Goal: Task Accomplishment & Management: Manage account settings

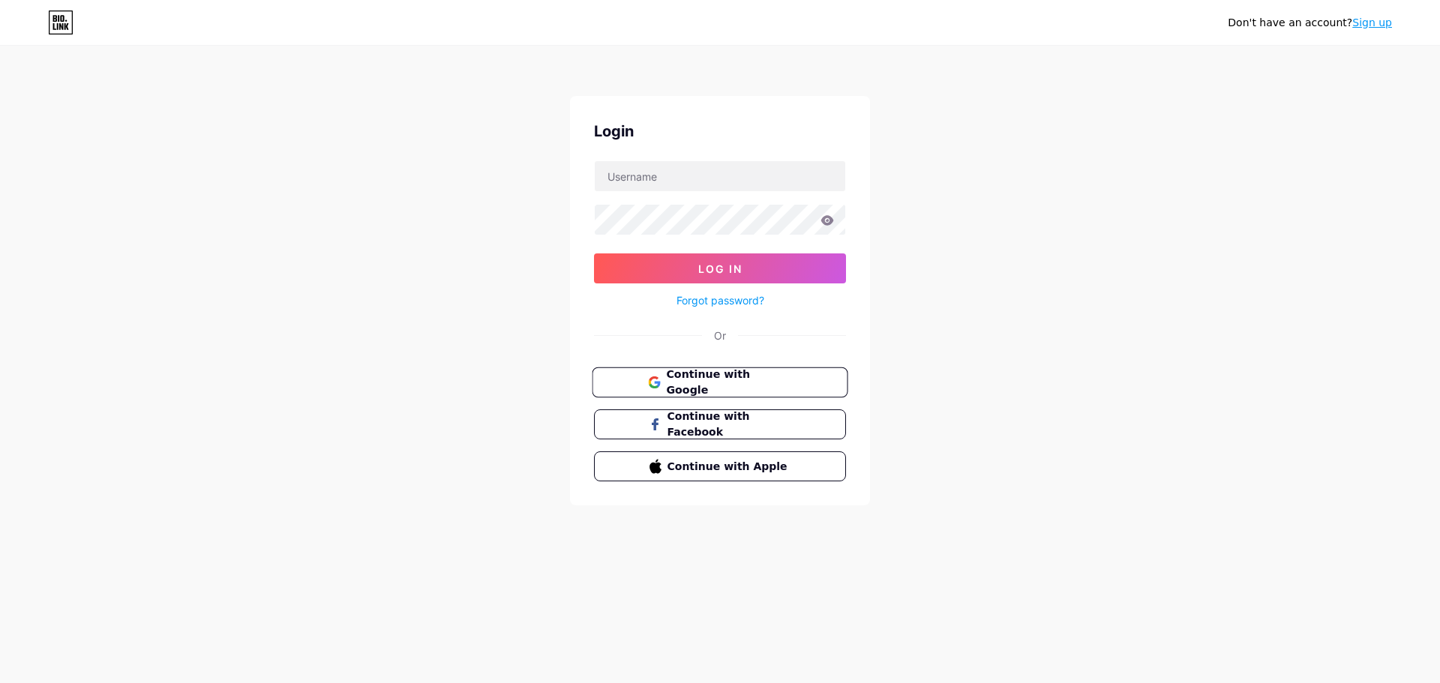
click at [762, 385] on span "Continue with Google" at bounding box center [728, 383] width 125 height 32
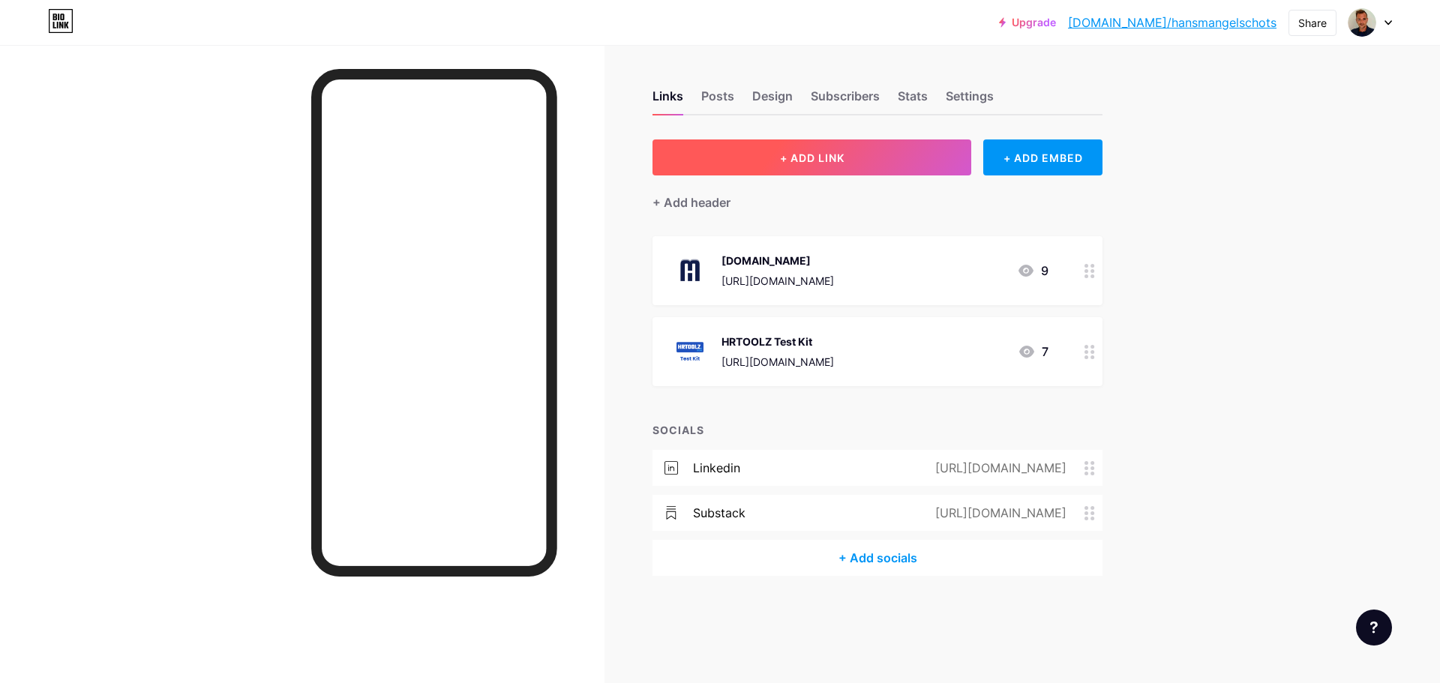
click at [795, 154] on span "+ ADD LINK" at bounding box center [812, 158] width 65 height 13
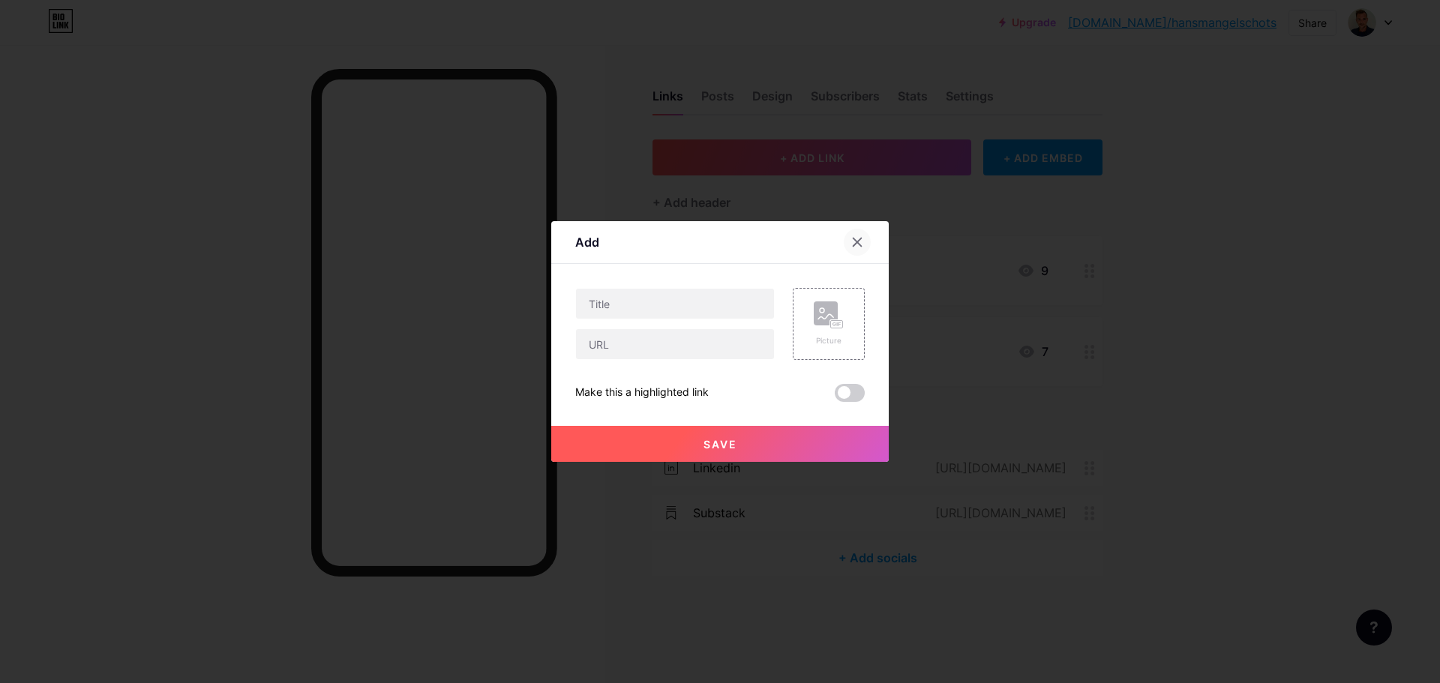
click at [856, 245] on icon at bounding box center [858, 243] width 8 height 8
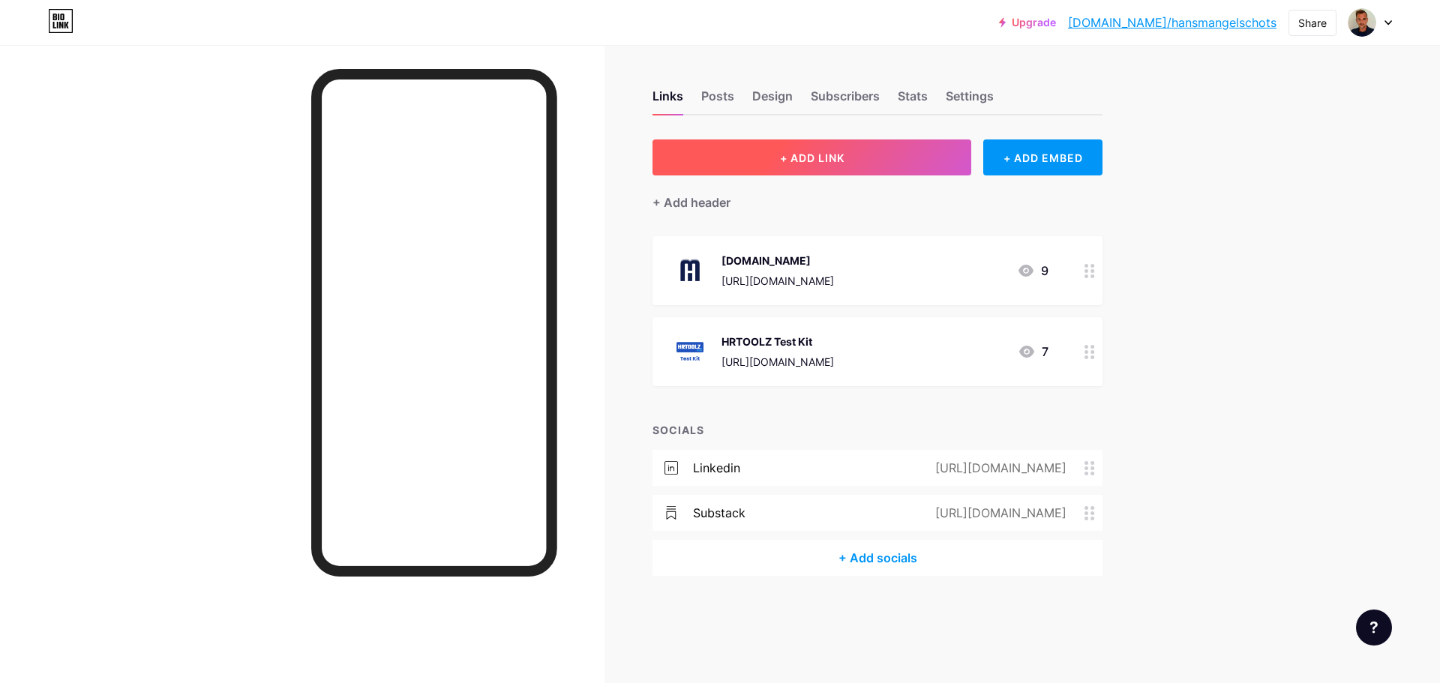
click at [806, 159] on span "+ ADD LINK" at bounding box center [812, 158] width 65 height 13
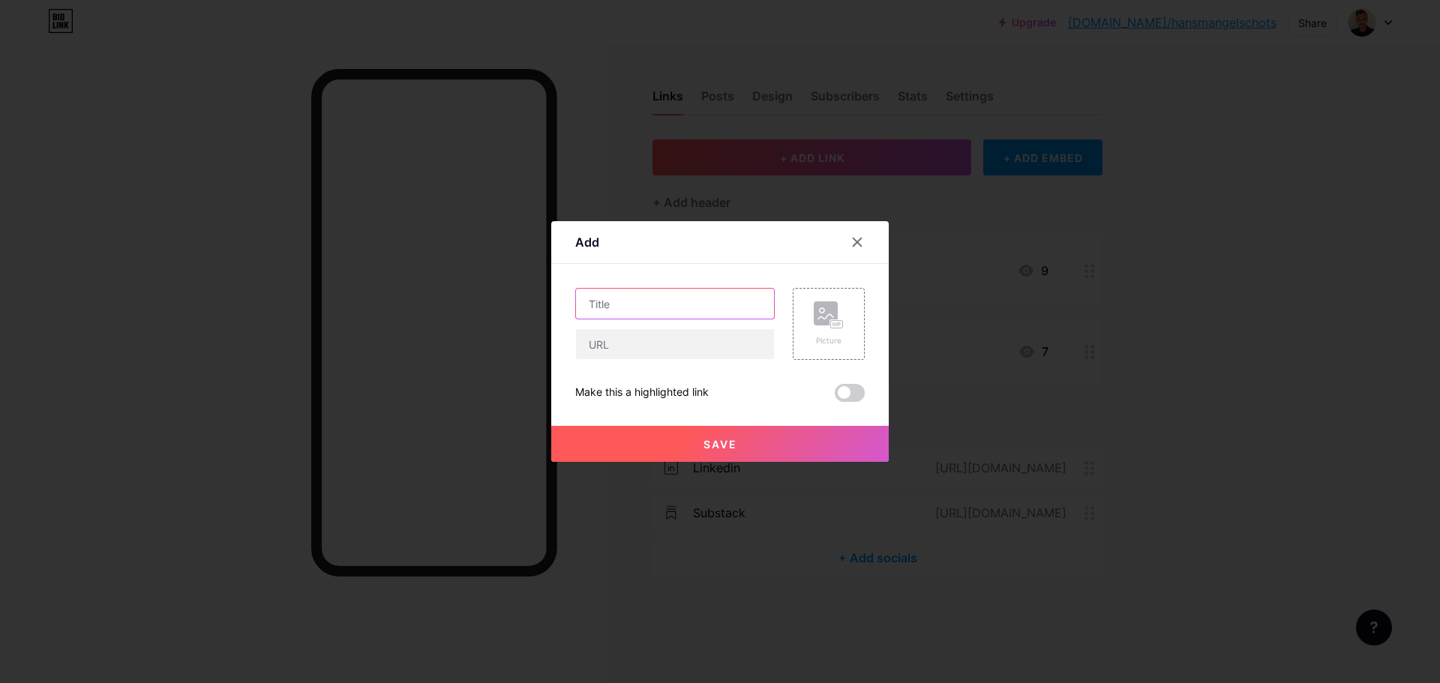
click at [645, 309] on input "text" at bounding box center [675, 304] width 198 height 30
type input "M"
type input "Schedule a call"
click at [635, 344] on input "text" at bounding box center [675, 344] width 198 height 30
paste input "[URL][DOMAIN_NAME]"
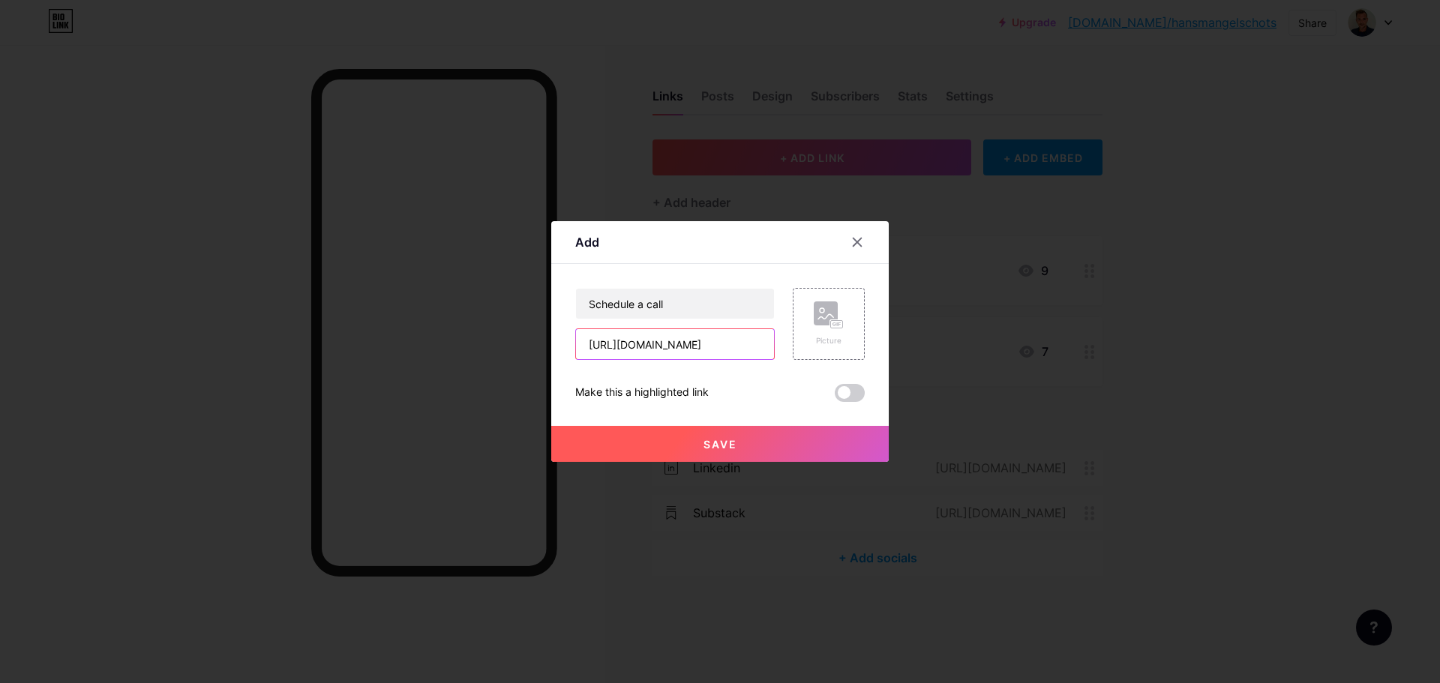
scroll to position [0, 78]
type input "[URL][DOMAIN_NAME]"
click at [826, 319] on icon at bounding box center [825, 316] width 15 height 5
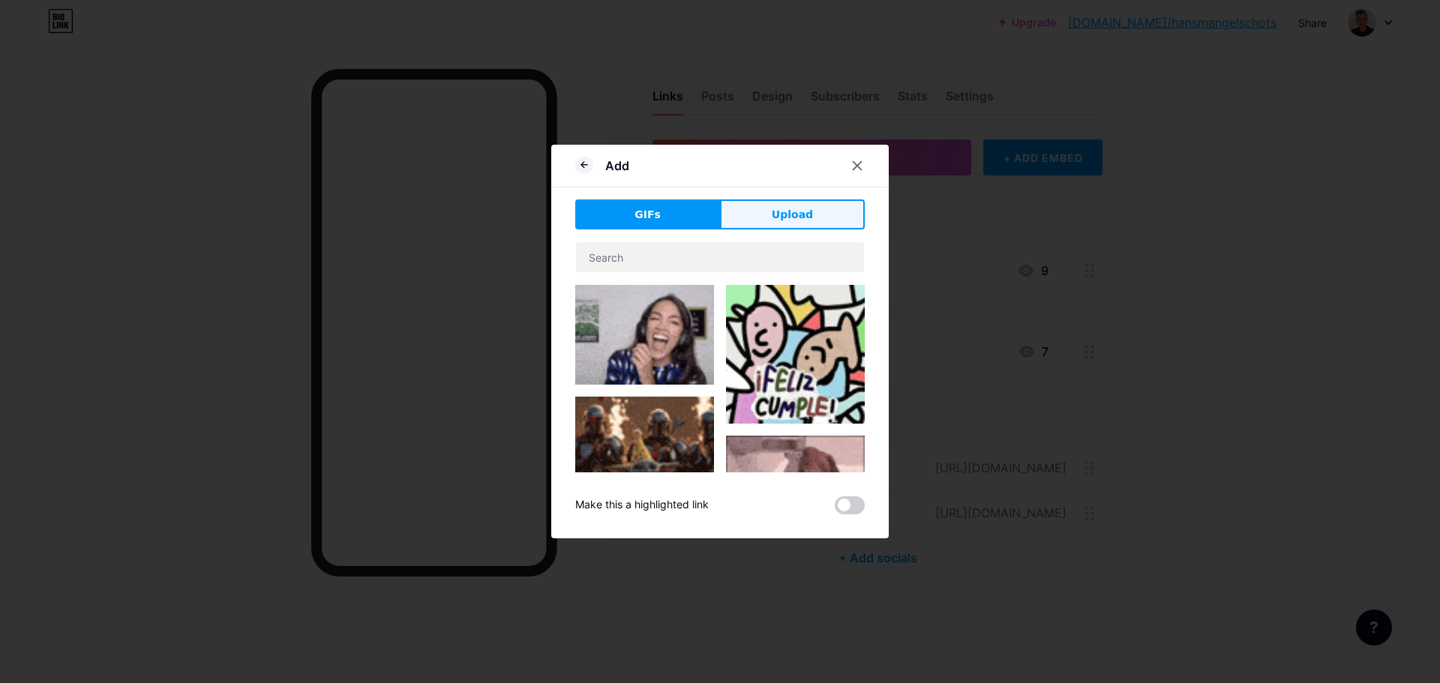
click at [797, 206] on button "Upload" at bounding box center [792, 215] width 145 height 30
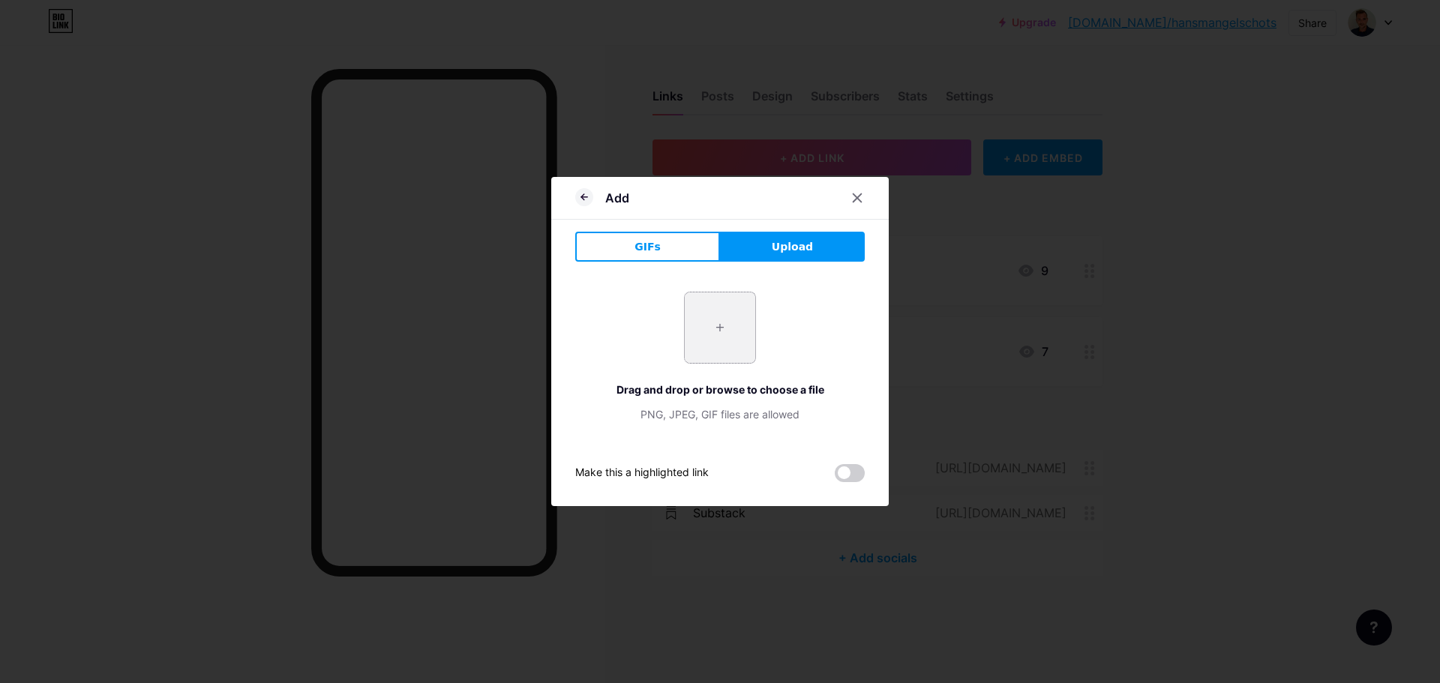
click at [727, 329] on input "file" at bounding box center [720, 328] width 71 height 71
type input "C:\fakepath\google-meet-logo-png_seeklogo-337290.png"
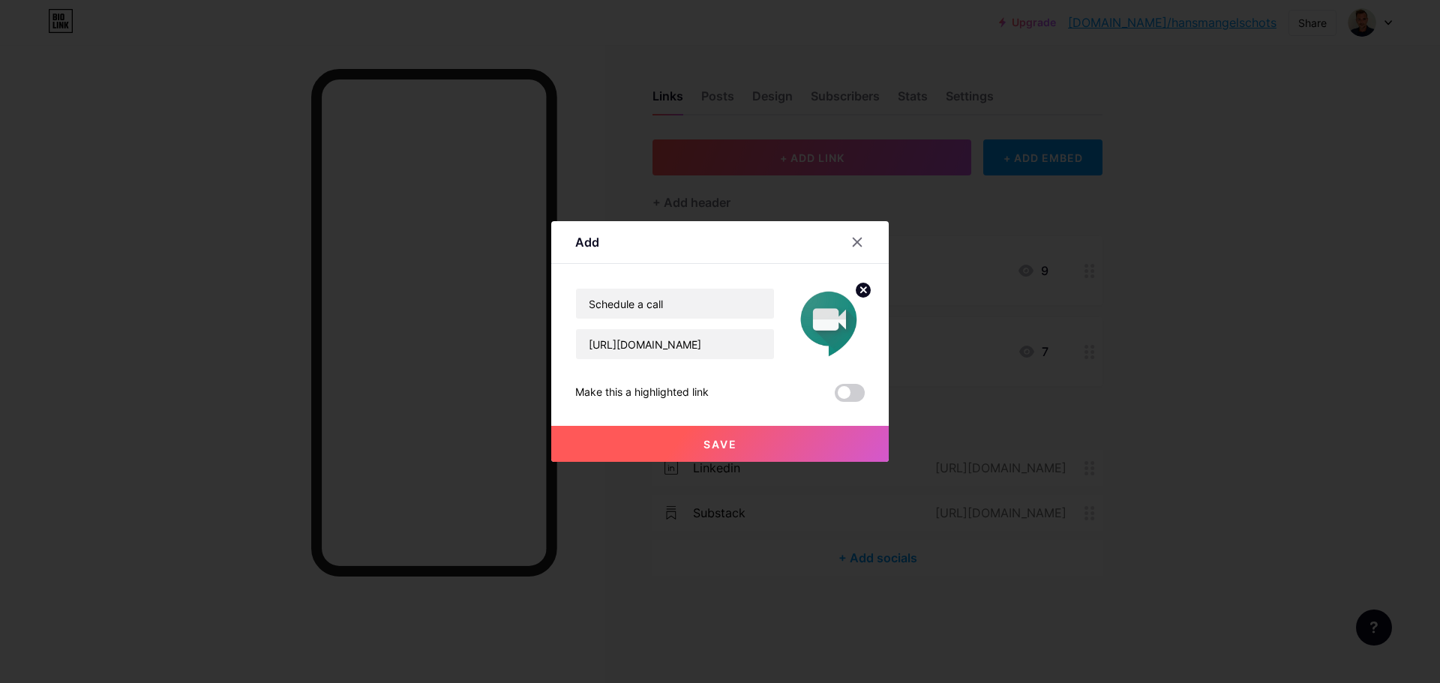
click at [729, 446] on span "Save" at bounding box center [721, 444] width 34 height 13
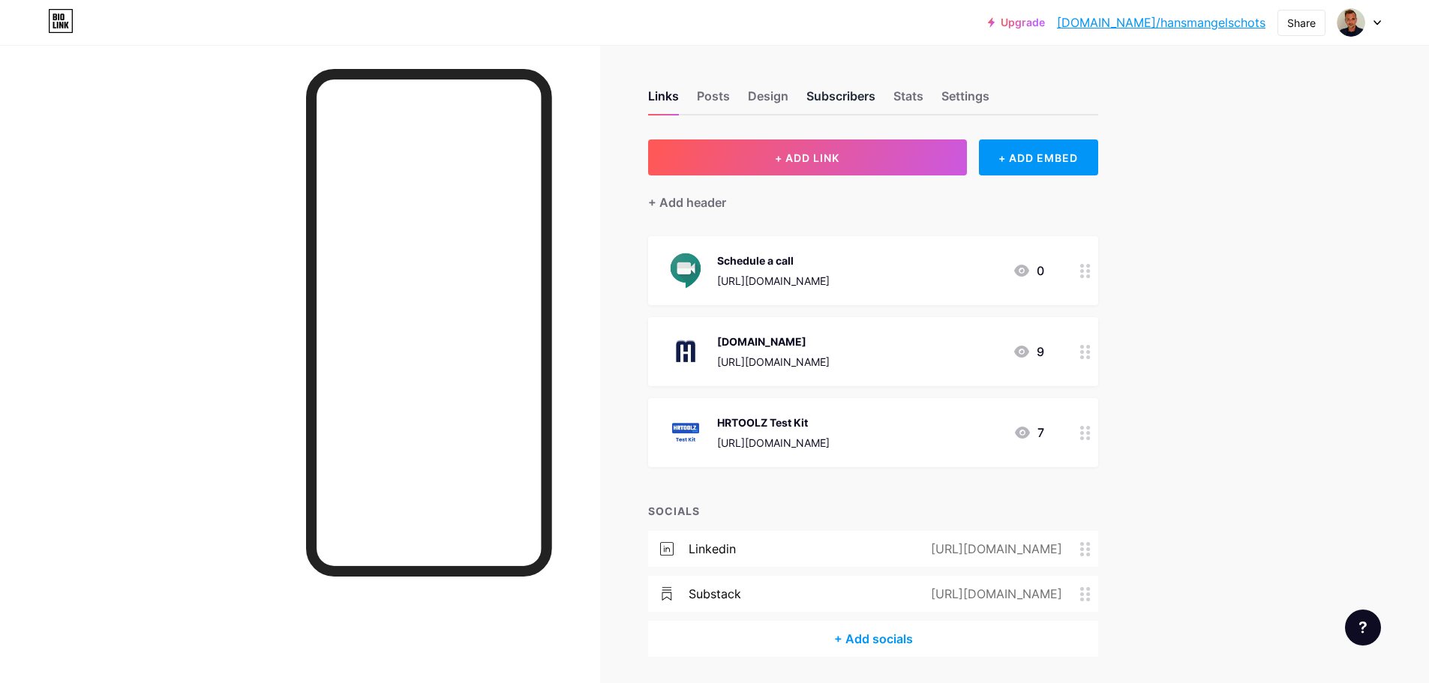
click at [854, 99] on div "Subscribers" at bounding box center [840, 100] width 69 height 27
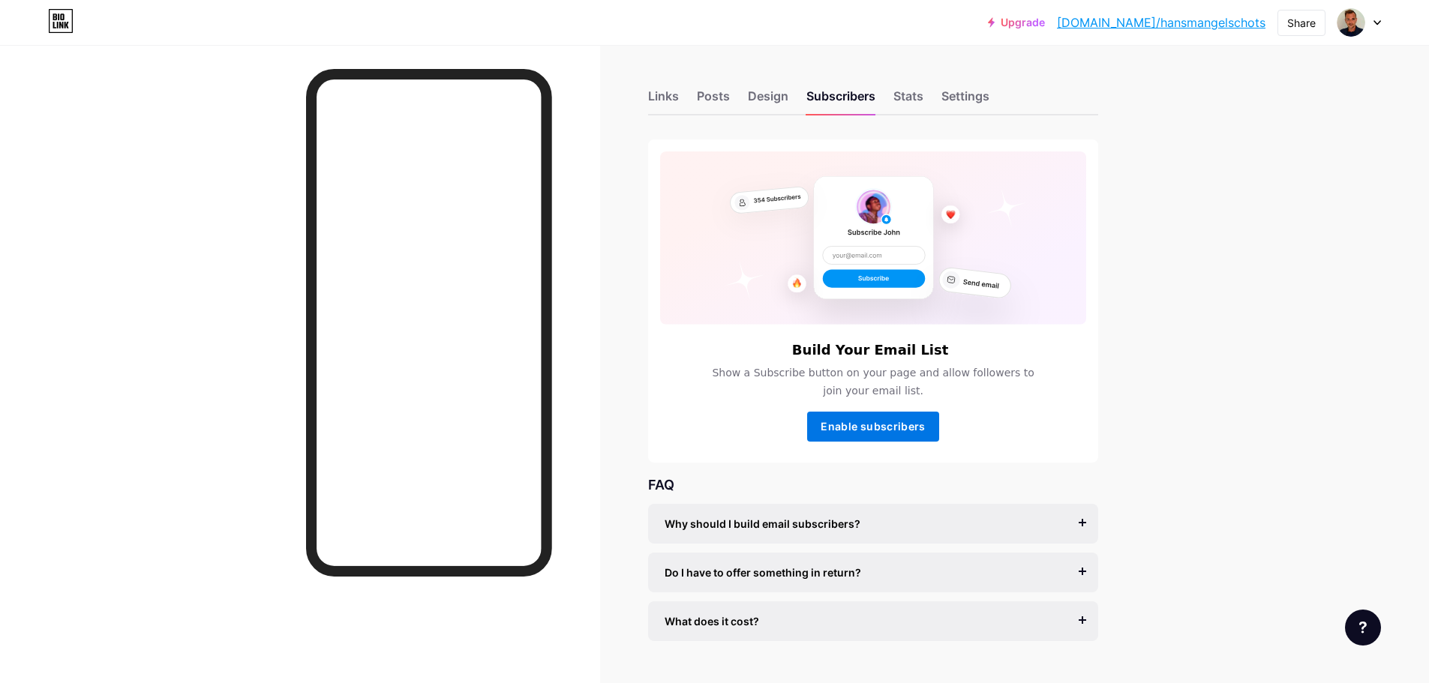
click at [904, 417] on button "Enable subscribers" at bounding box center [873, 427] width 132 height 30
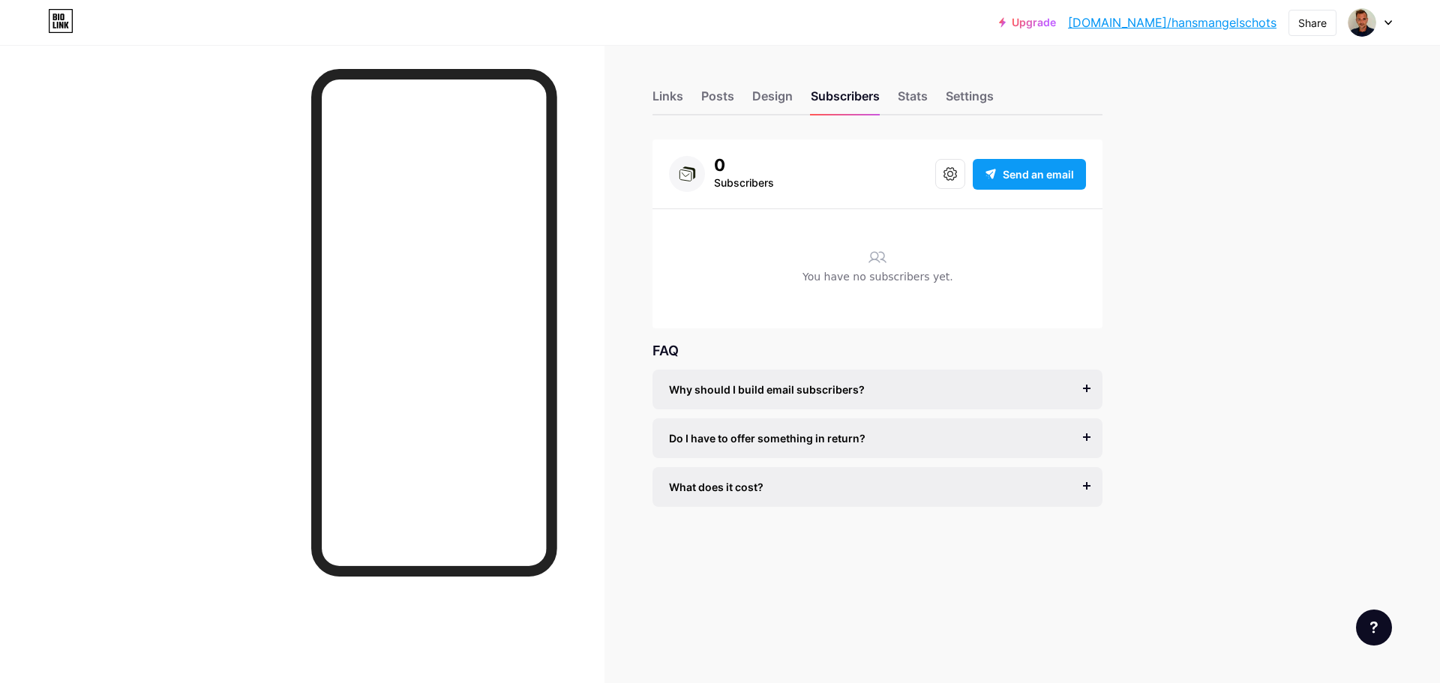
click at [1029, 167] on span "Send an email" at bounding box center [1038, 175] width 71 height 16
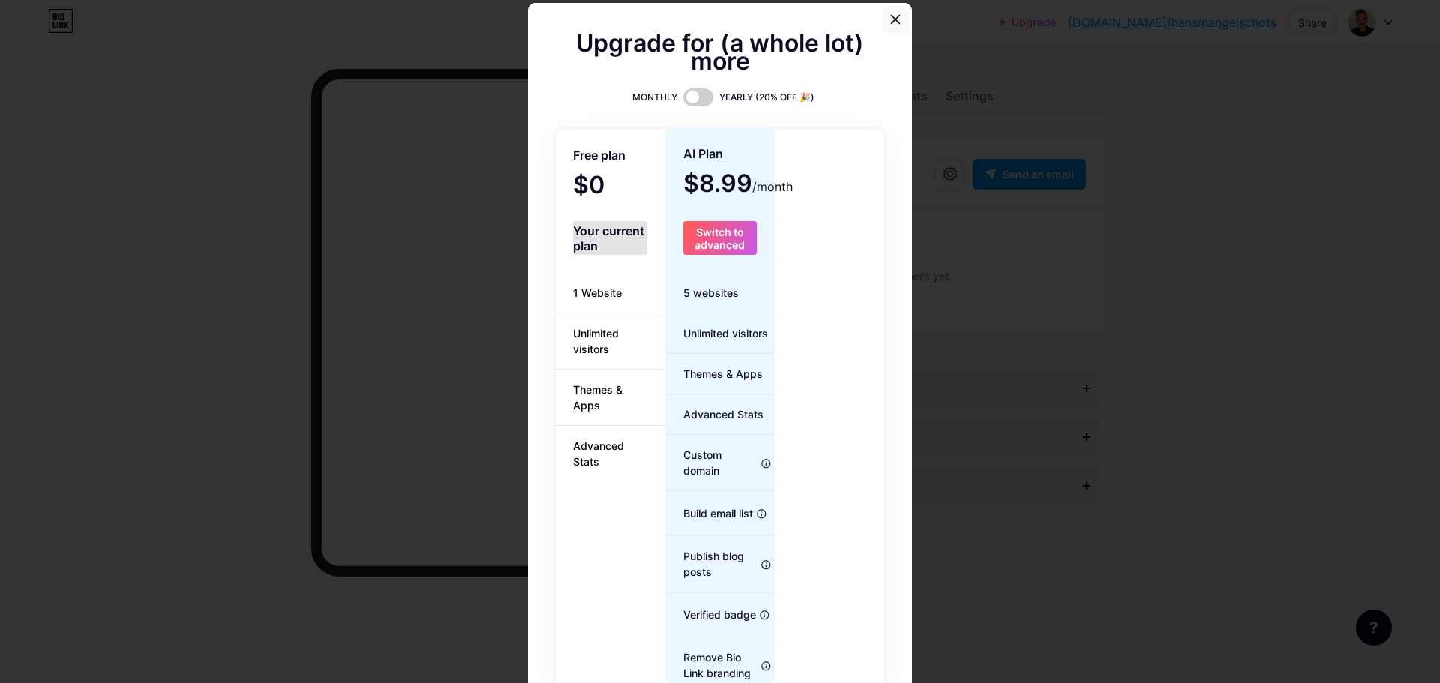
click at [890, 22] on icon at bounding box center [896, 20] width 12 height 12
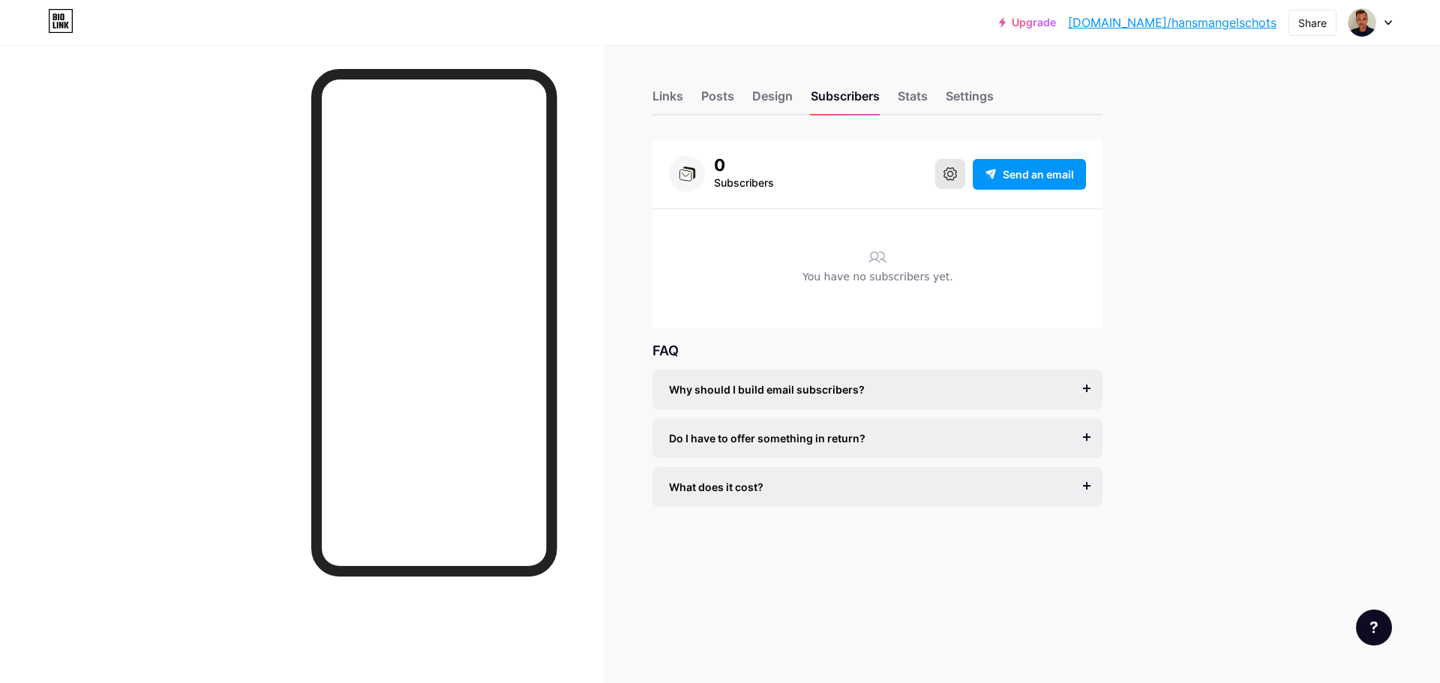
click at [950, 181] on button at bounding box center [950, 174] width 30 height 30
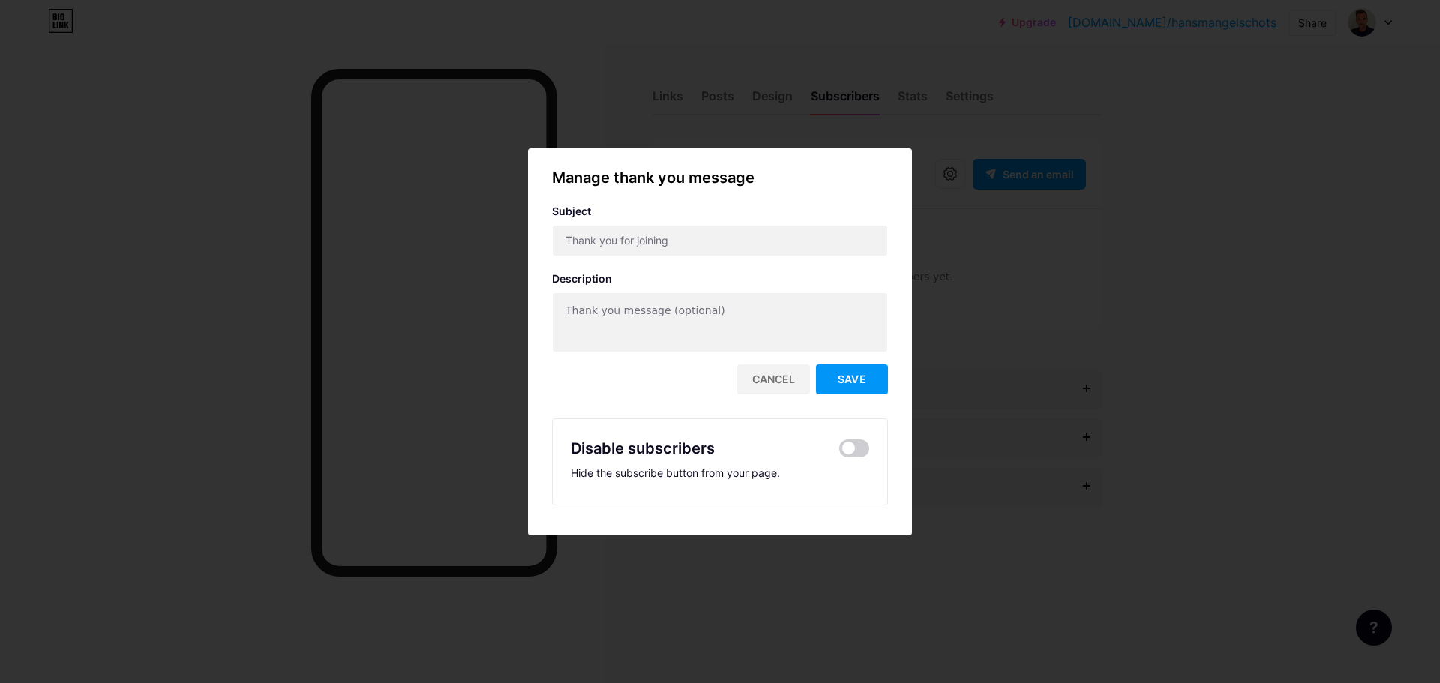
click at [988, 380] on div at bounding box center [720, 341] width 1440 height 683
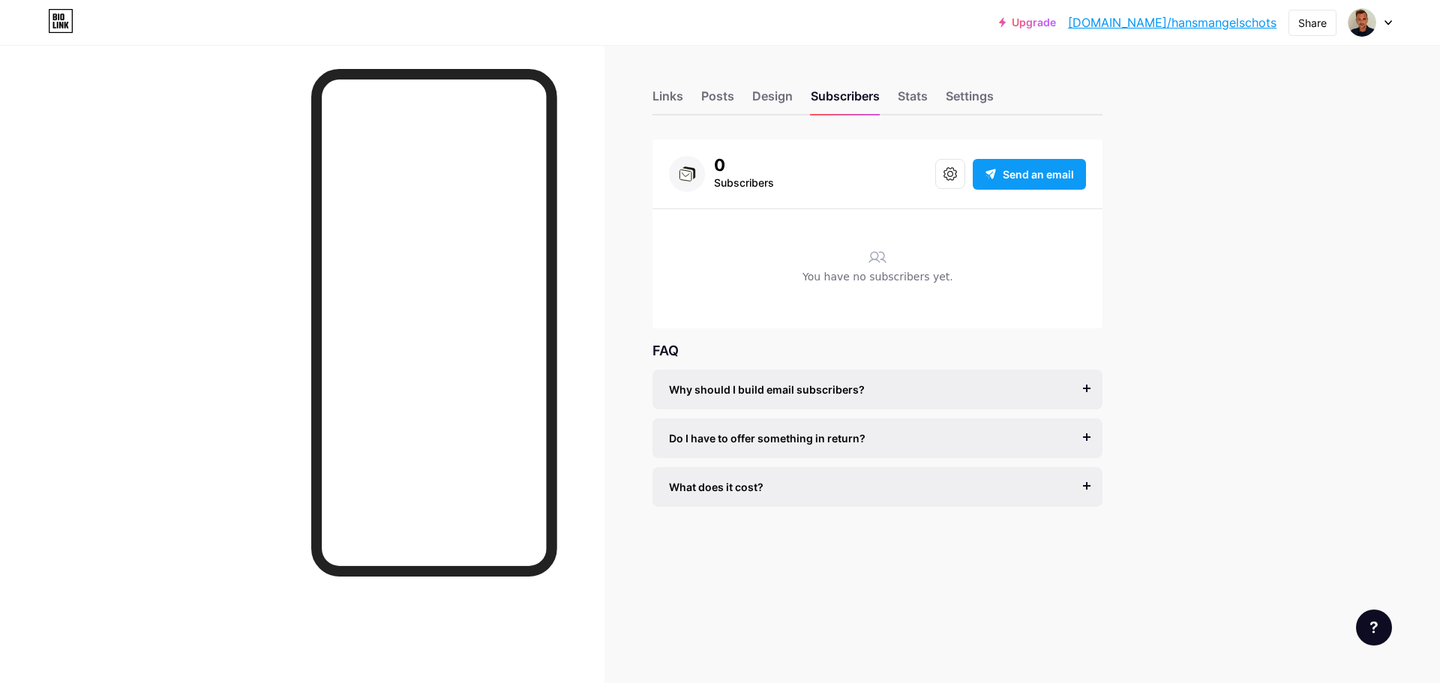
click at [1037, 179] on span "Send an email" at bounding box center [1038, 175] width 71 height 16
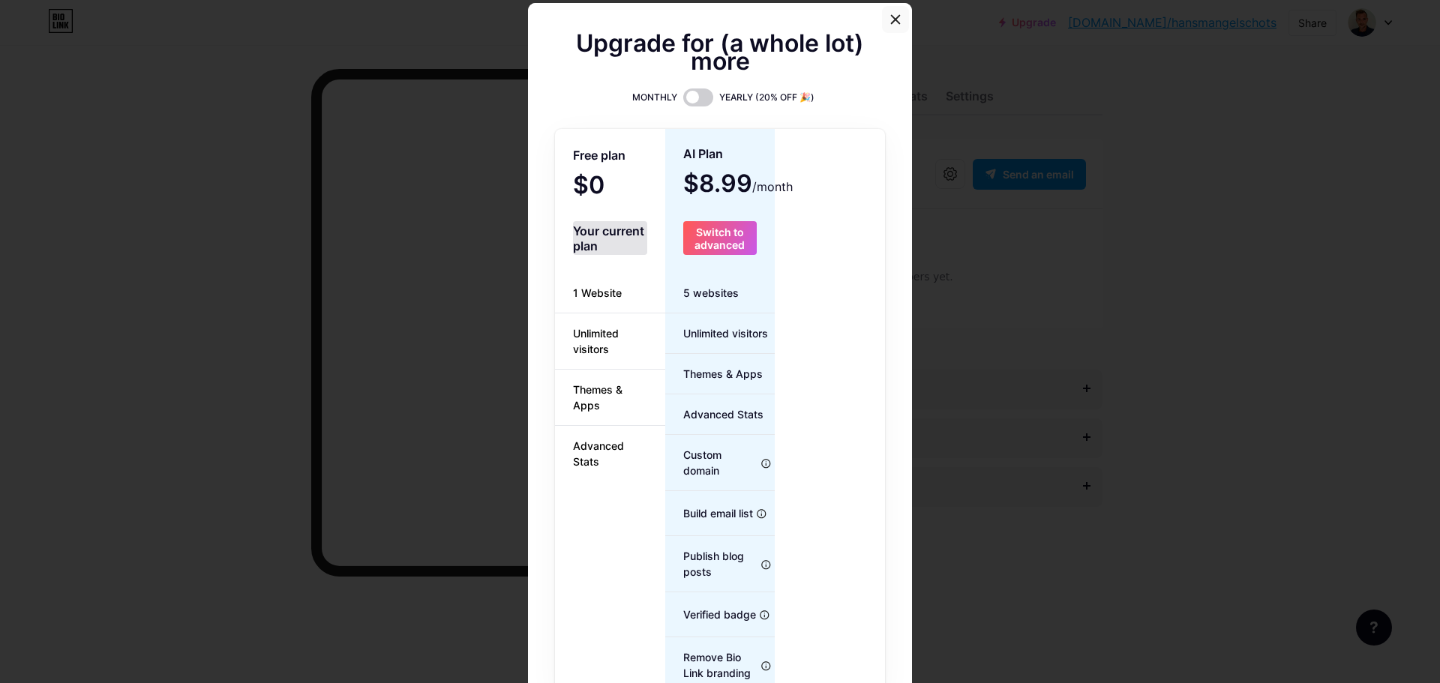
click at [890, 18] on icon at bounding box center [896, 20] width 12 height 12
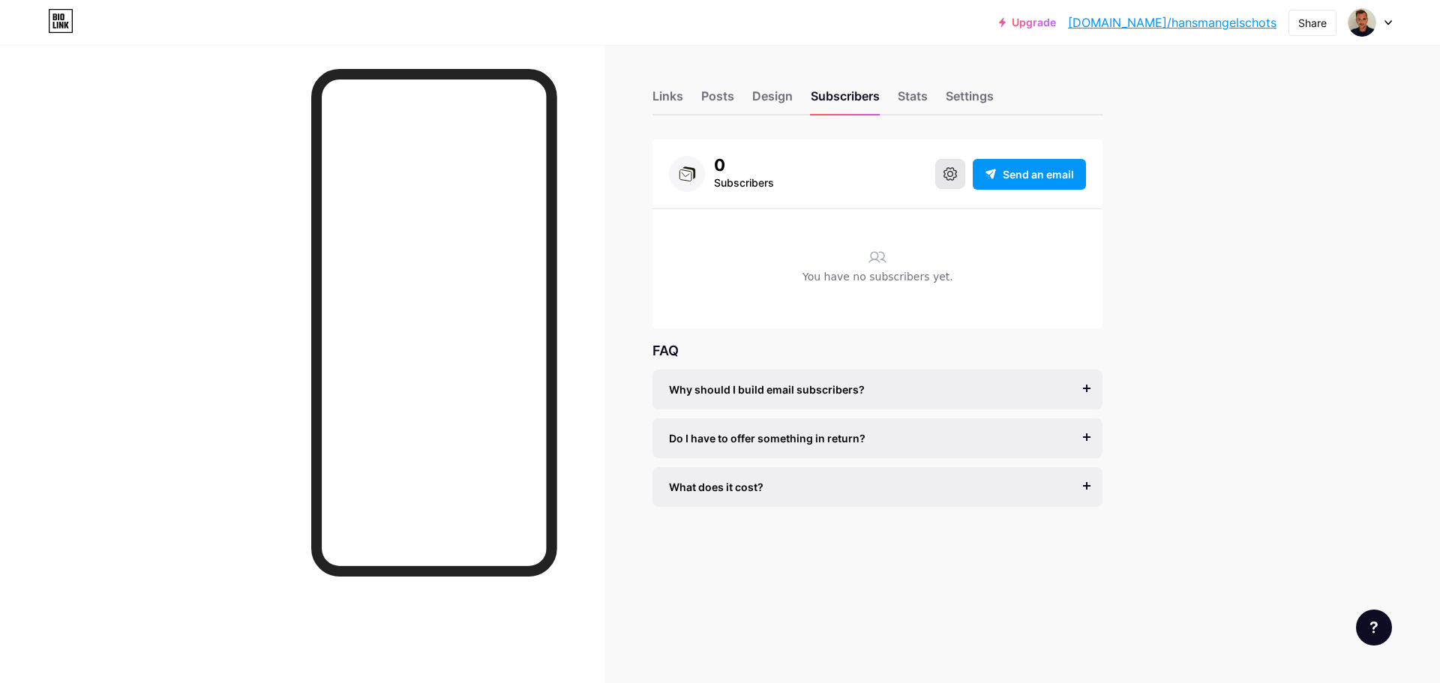
click at [942, 185] on button at bounding box center [950, 174] width 30 height 30
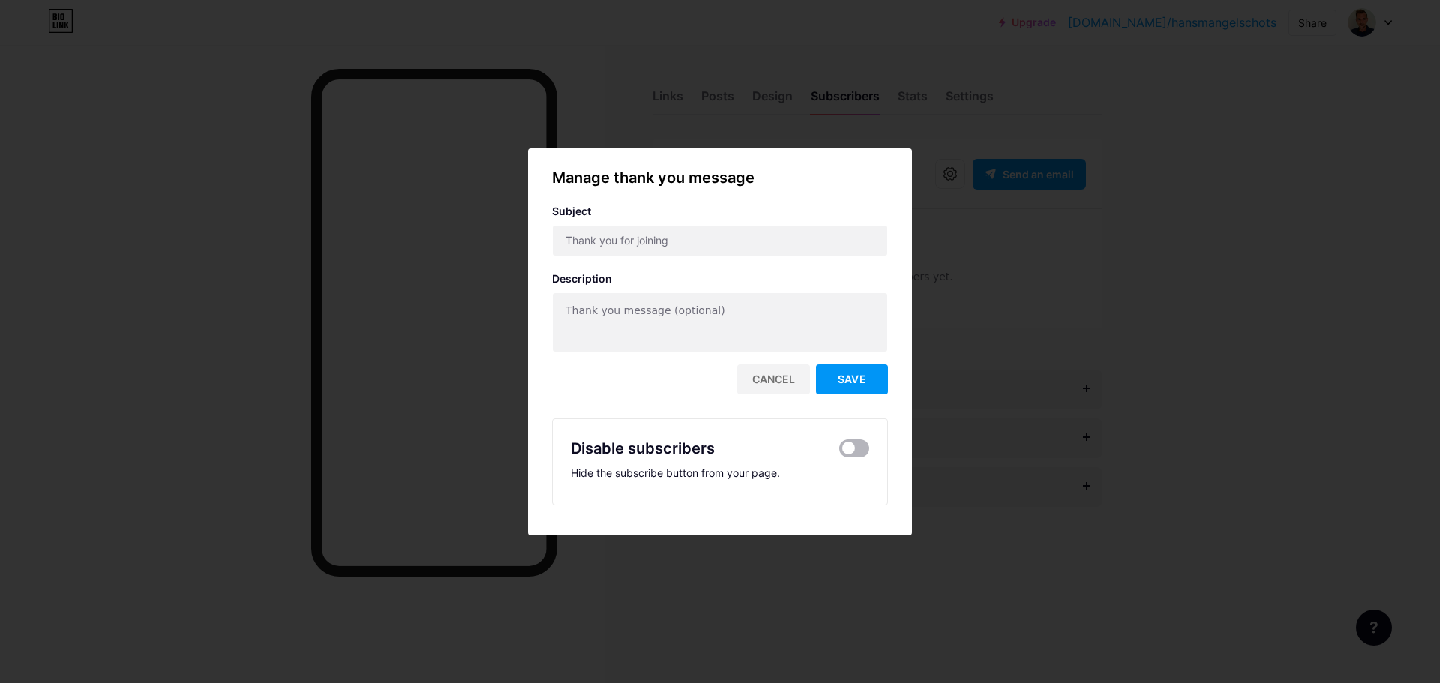
click at [864, 449] on span at bounding box center [854, 449] width 30 height 18
click at [839, 452] on input "checkbox" at bounding box center [839, 452] width 0 height 0
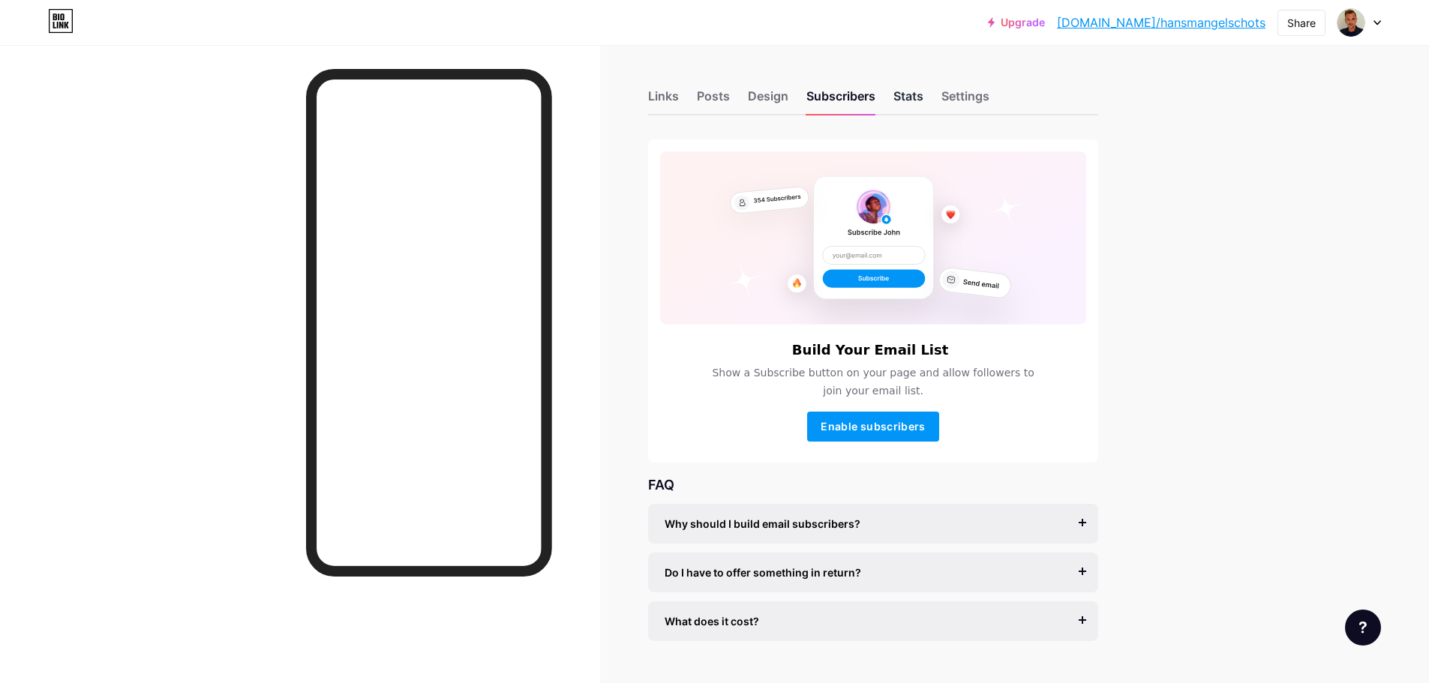
click at [920, 90] on div "Stats" at bounding box center [908, 100] width 30 height 27
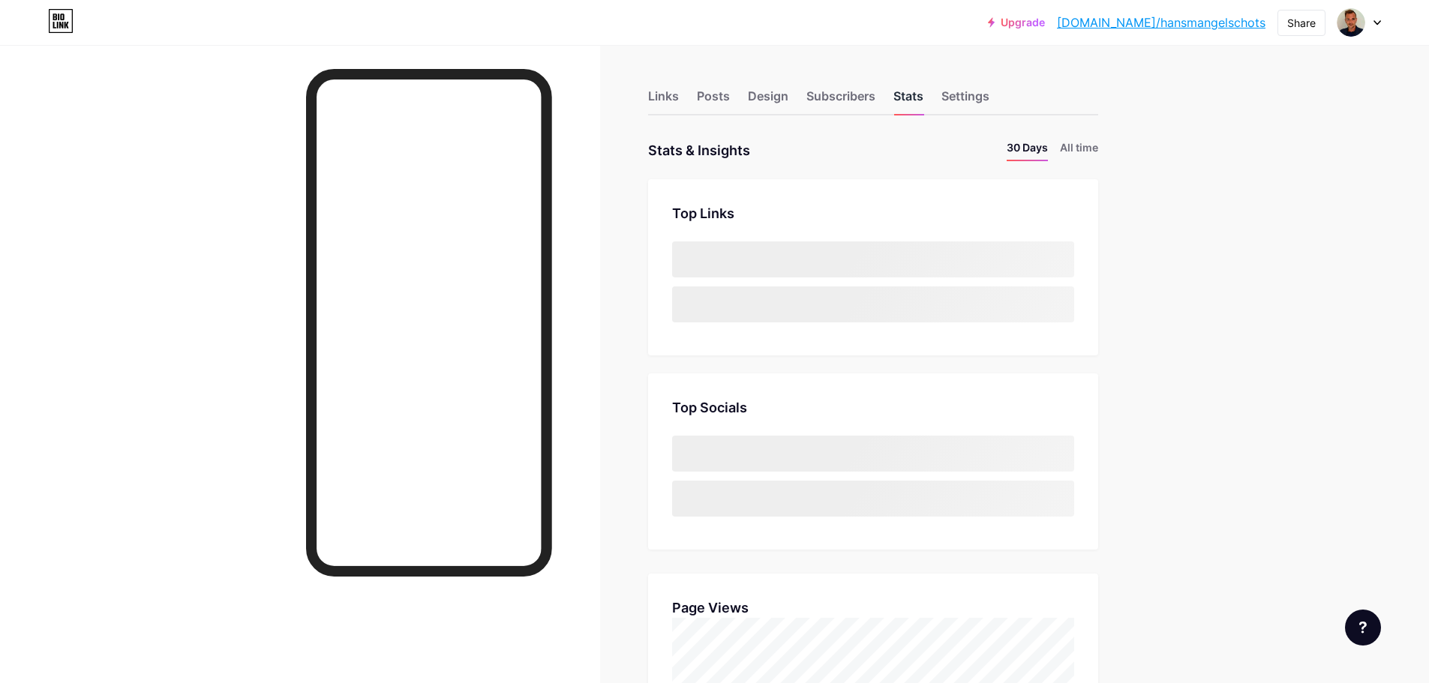
scroll to position [683, 1429]
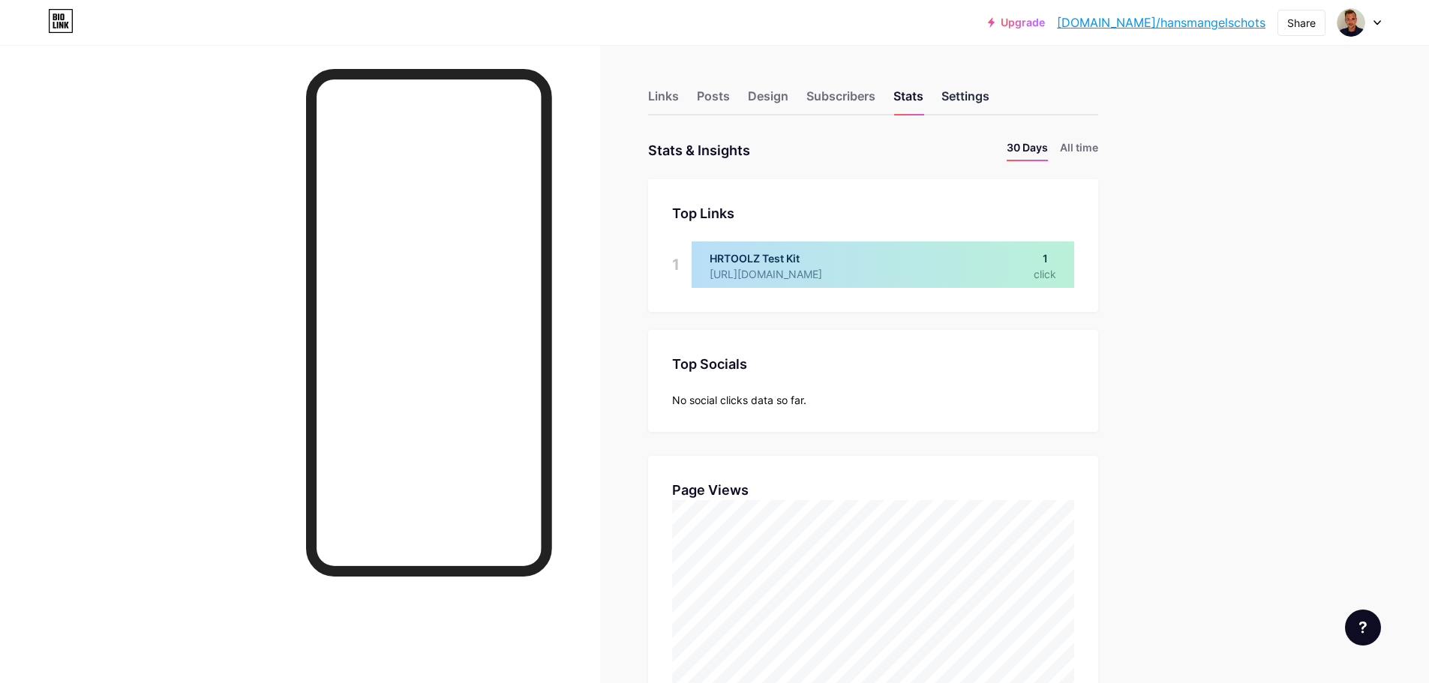
click at [973, 95] on div "Settings" at bounding box center [965, 100] width 48 height 27
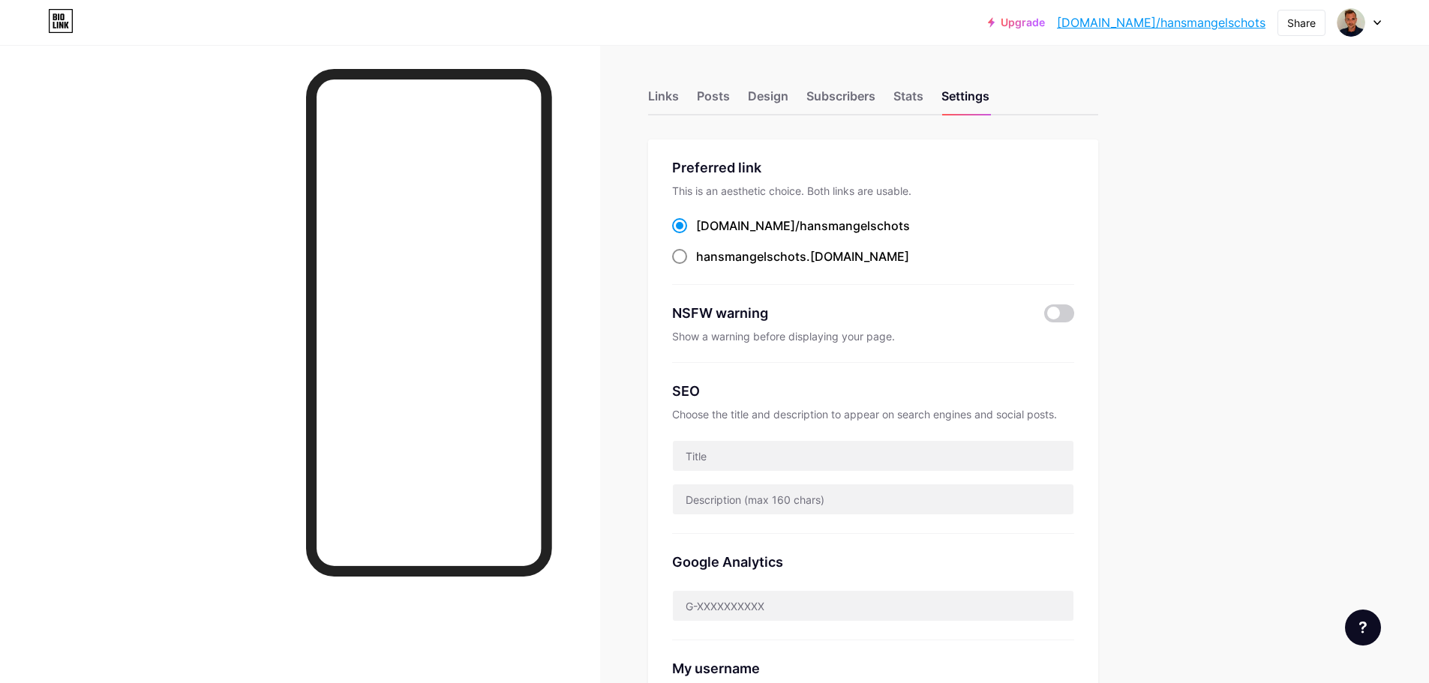
click at [740, 254] on span "hansmangelschots" at bounding box center [751, 256] width 110 height 15
click at [706, 266] on input "hansmangelschots .[DOMAIN_NAME]" at bounding box center [701, 271] width 10 height 10
radio input "true"
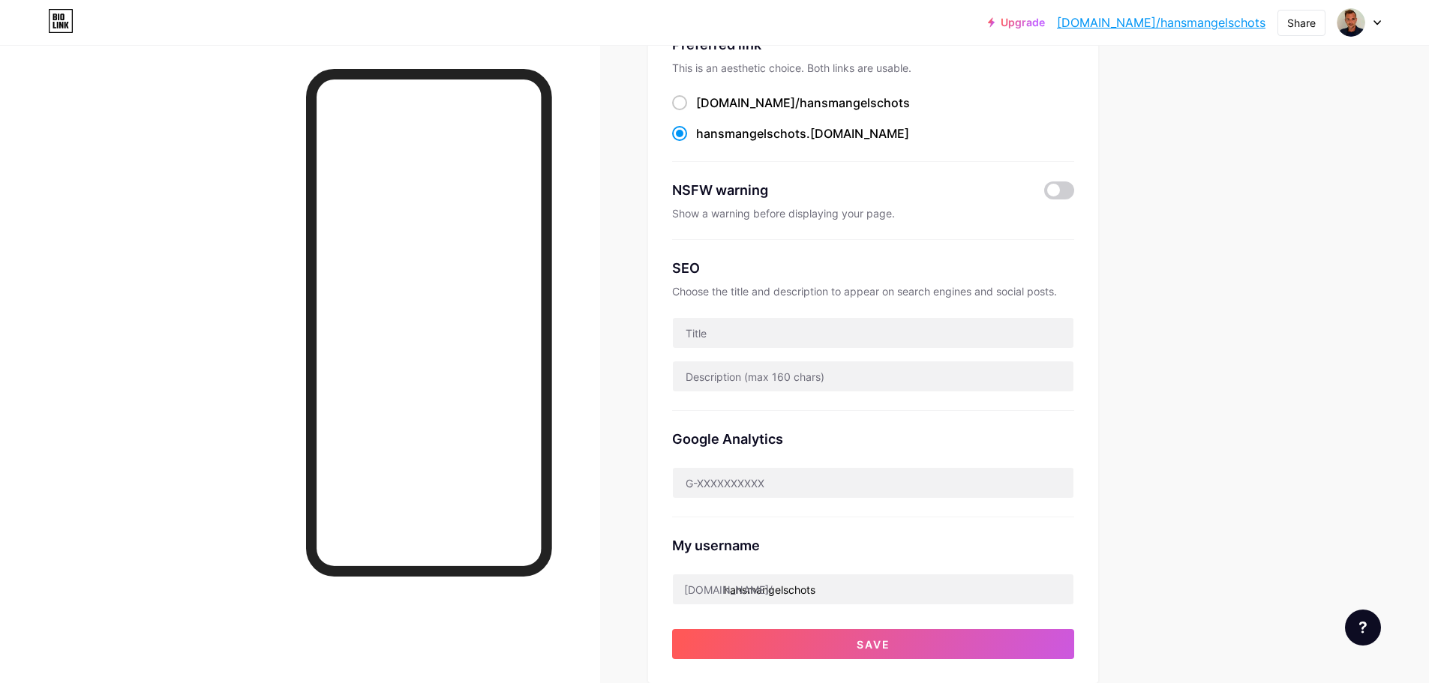
scroll to position [150, 0]
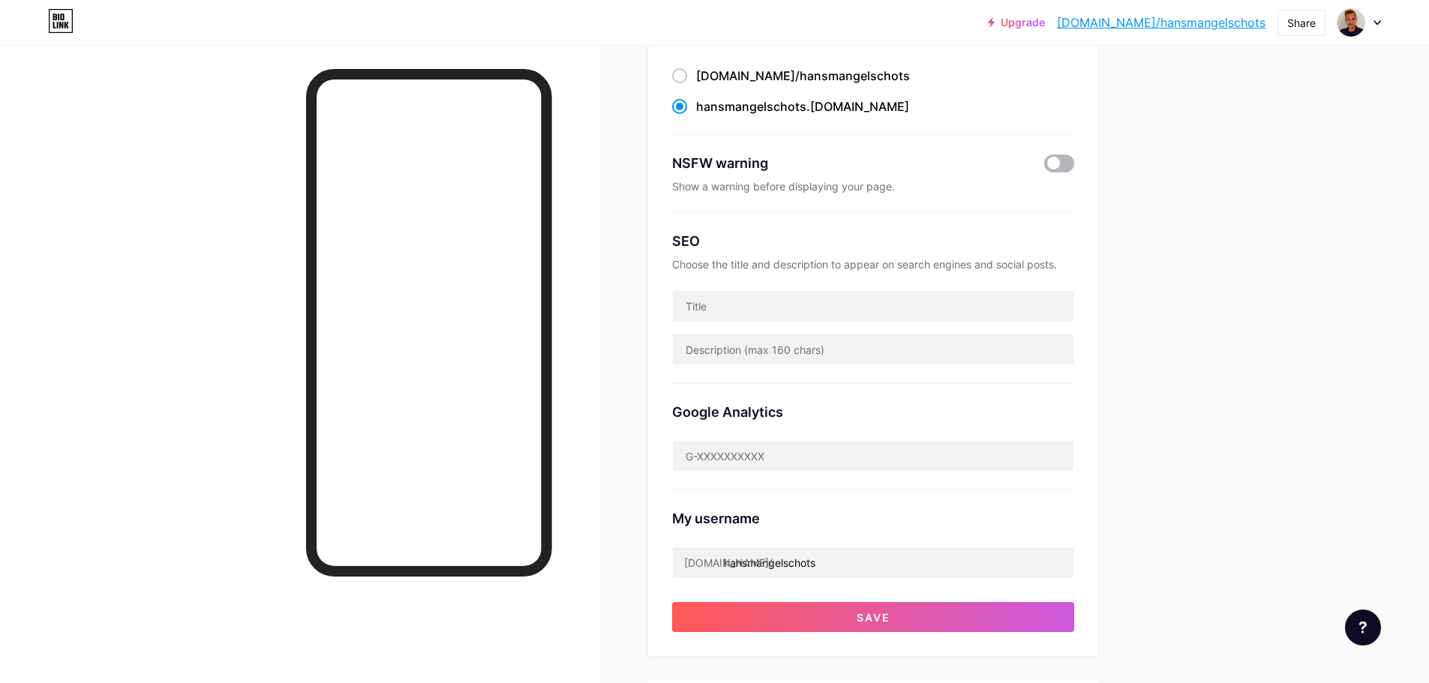
click at [1064, 167] on span at bounding box center [1059, 164] width 30 height 18
click at [1044, 167] on input "checkbox" at bounding box center [1044, 167] width 0 height 0
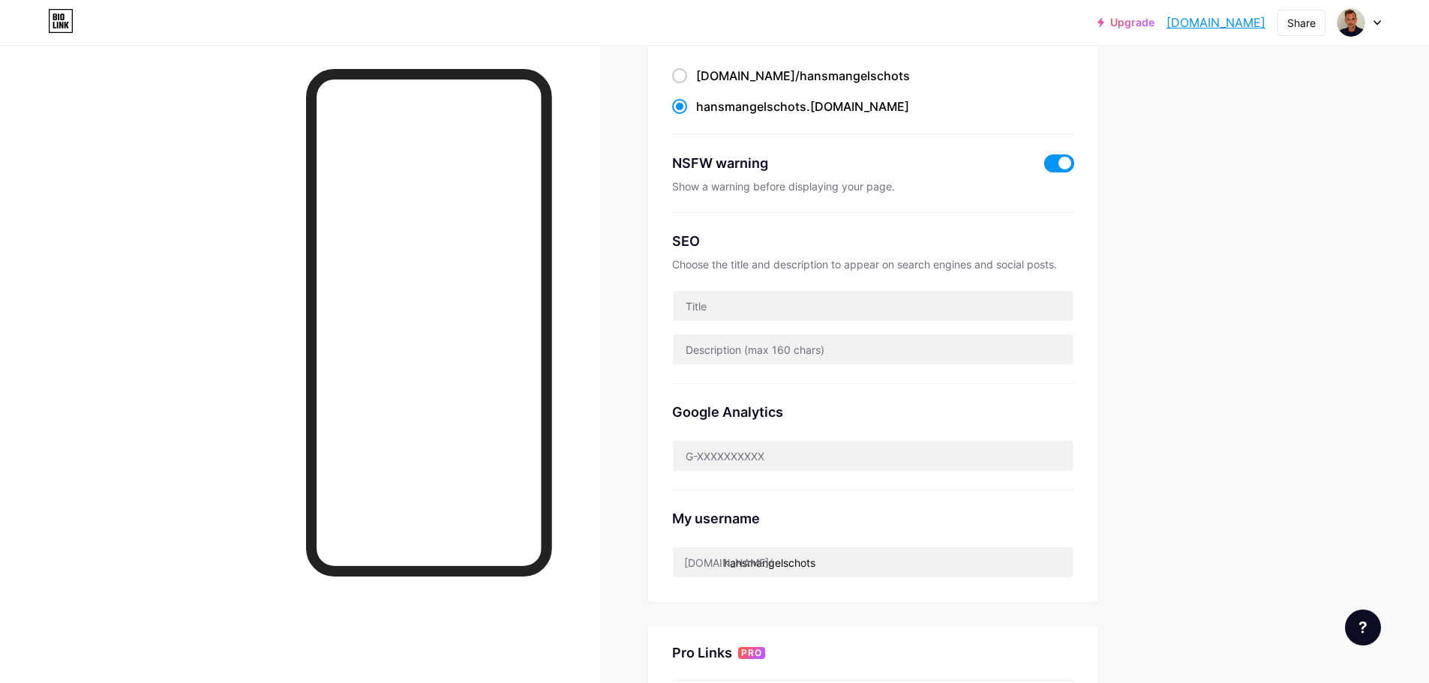
click at [1061, 164] on span at bounding box center [1059, 164] width 30 height 18
click at [1044, 167] on input "checkbox" at bounding box center [1044, 167] width 0 height 0
click at [761, 303] on input "text" at bounding box center [873, 306] width 401 height 30
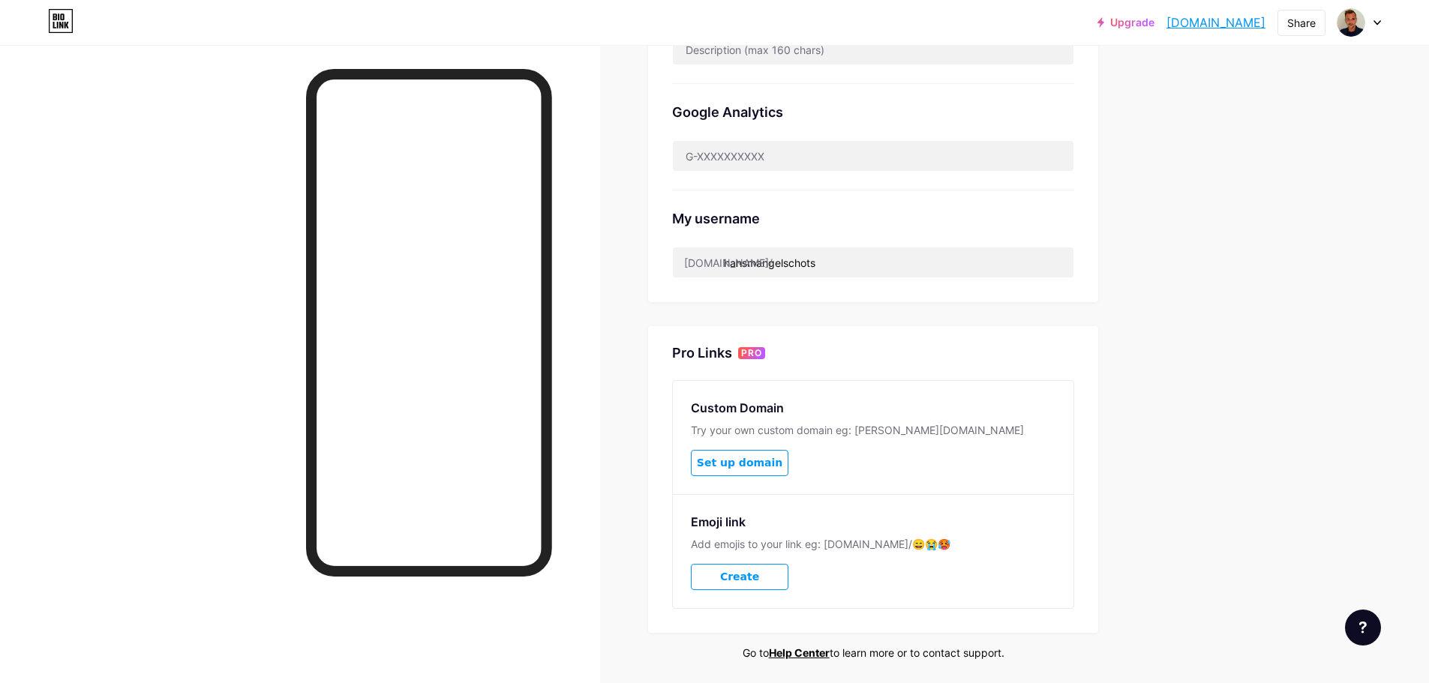
scroll to position [501, 0]
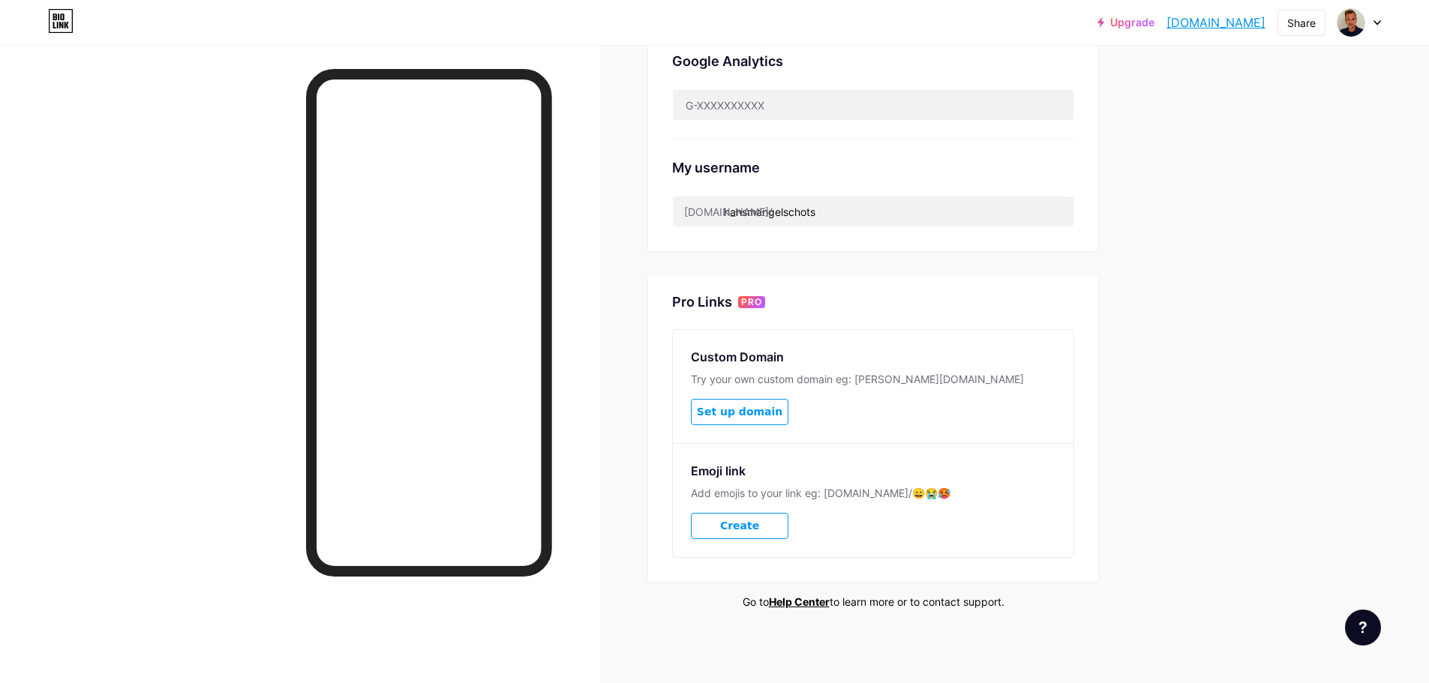
click at [785, 407] on button "Set up domain" at bounding box center [740, 412] width 98 height 26
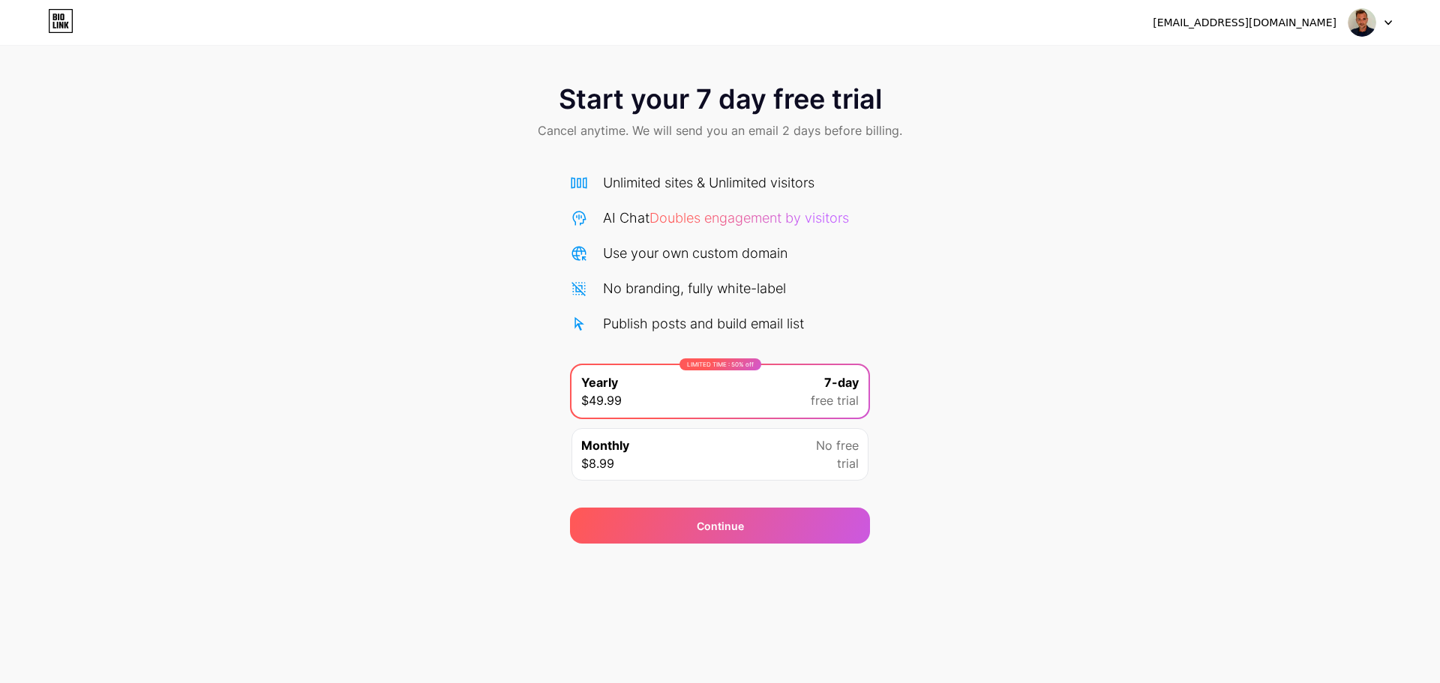
click at [752, 221] on span "Doubles engagement by visitors" at bounding box center [750, 218] width 200 height 16
click at [765, 216] on span "Doubles engagement by visitors" at bounding box center [750, 218] width 200 height 16
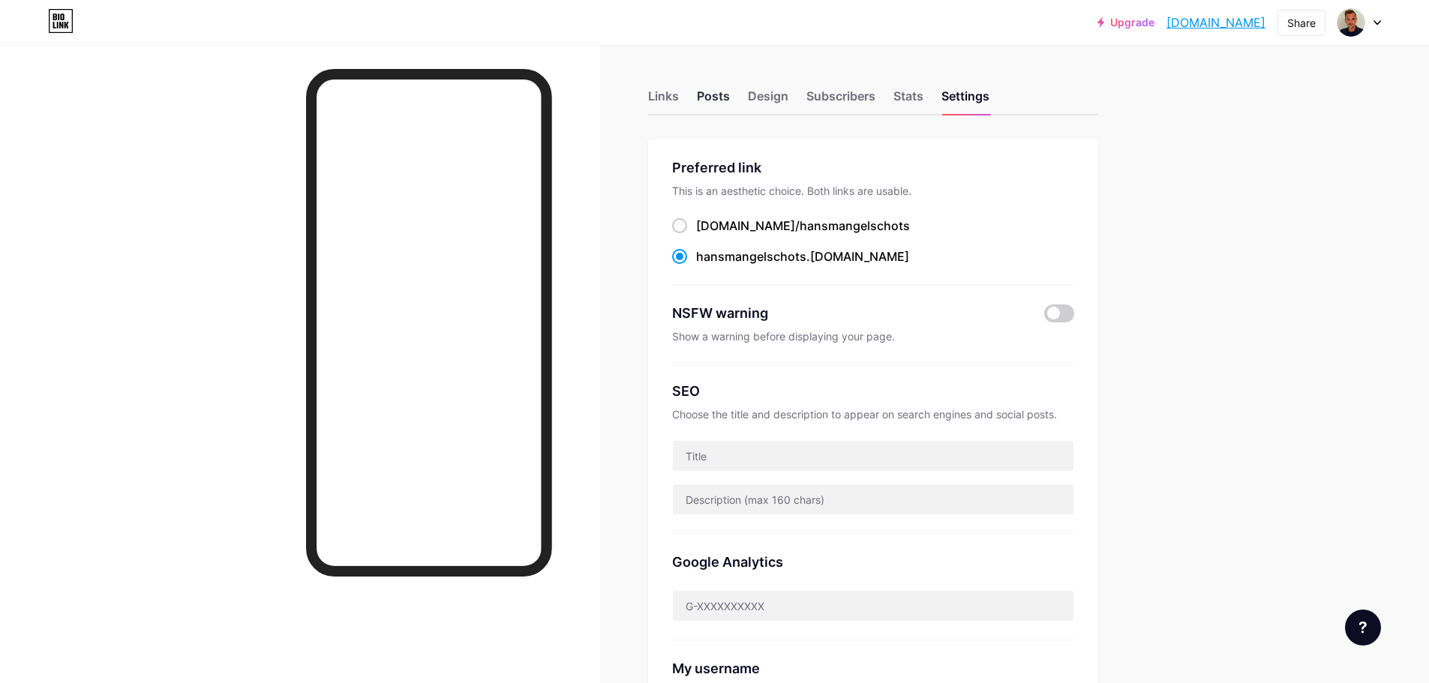
click at [725, 96] on div "Posts" at bounding box center [713, 100] width 33 height 27
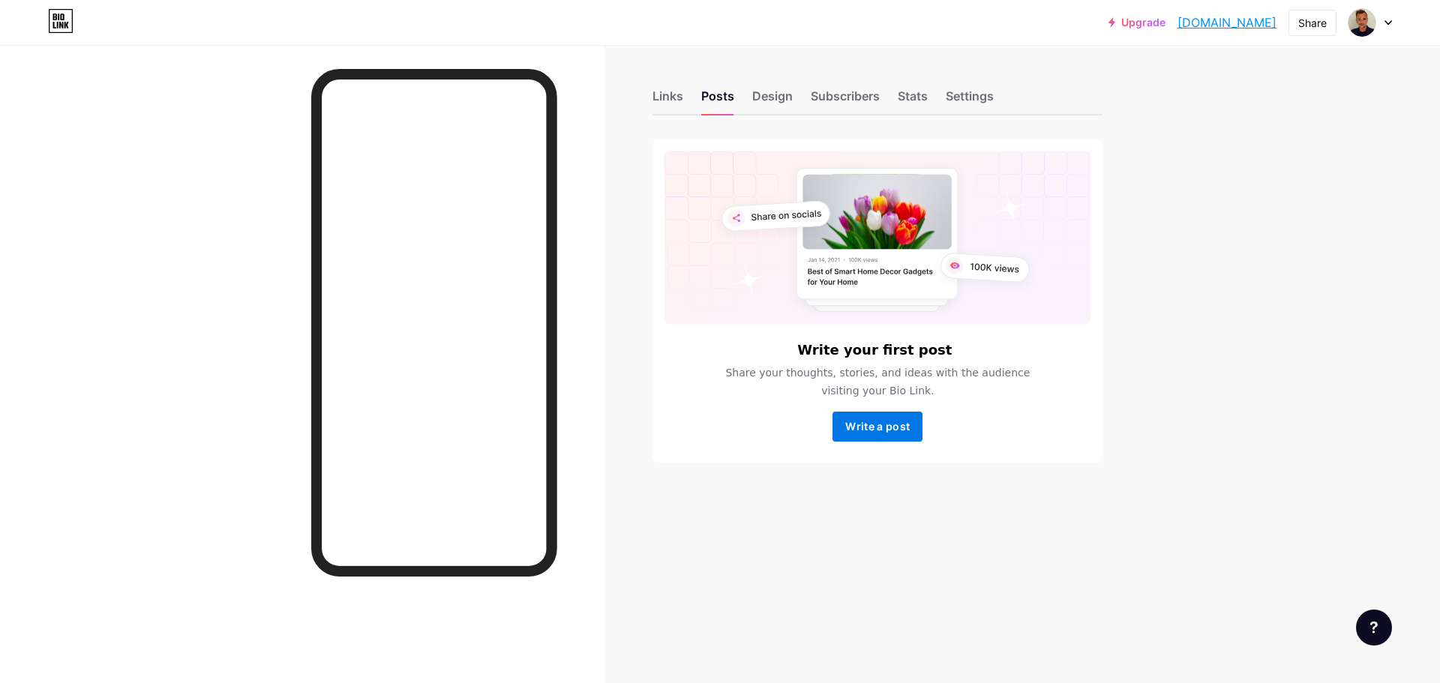
click at [881, 428] on span "Write a post" at bounding box center [877, 426] width 65 height 13
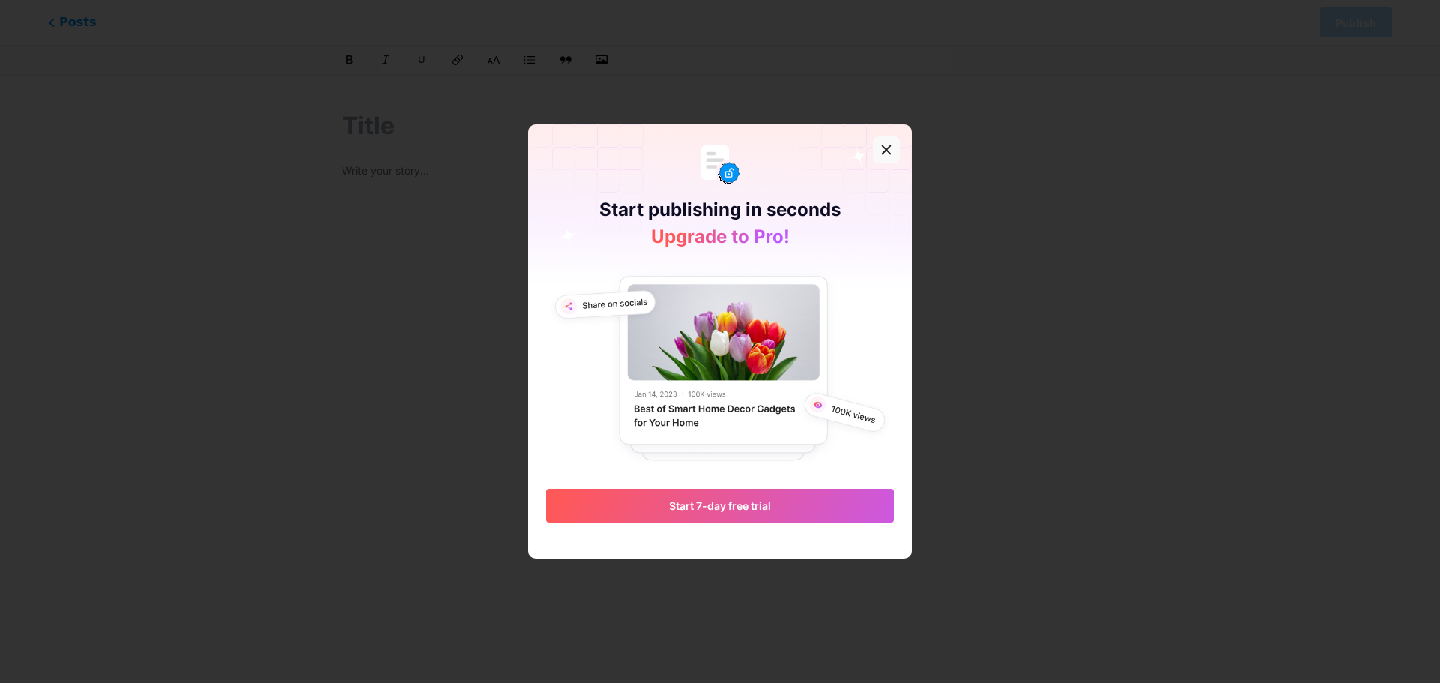
click at [886, 160] on div at bounding box center [886, 150] width 27 height 27
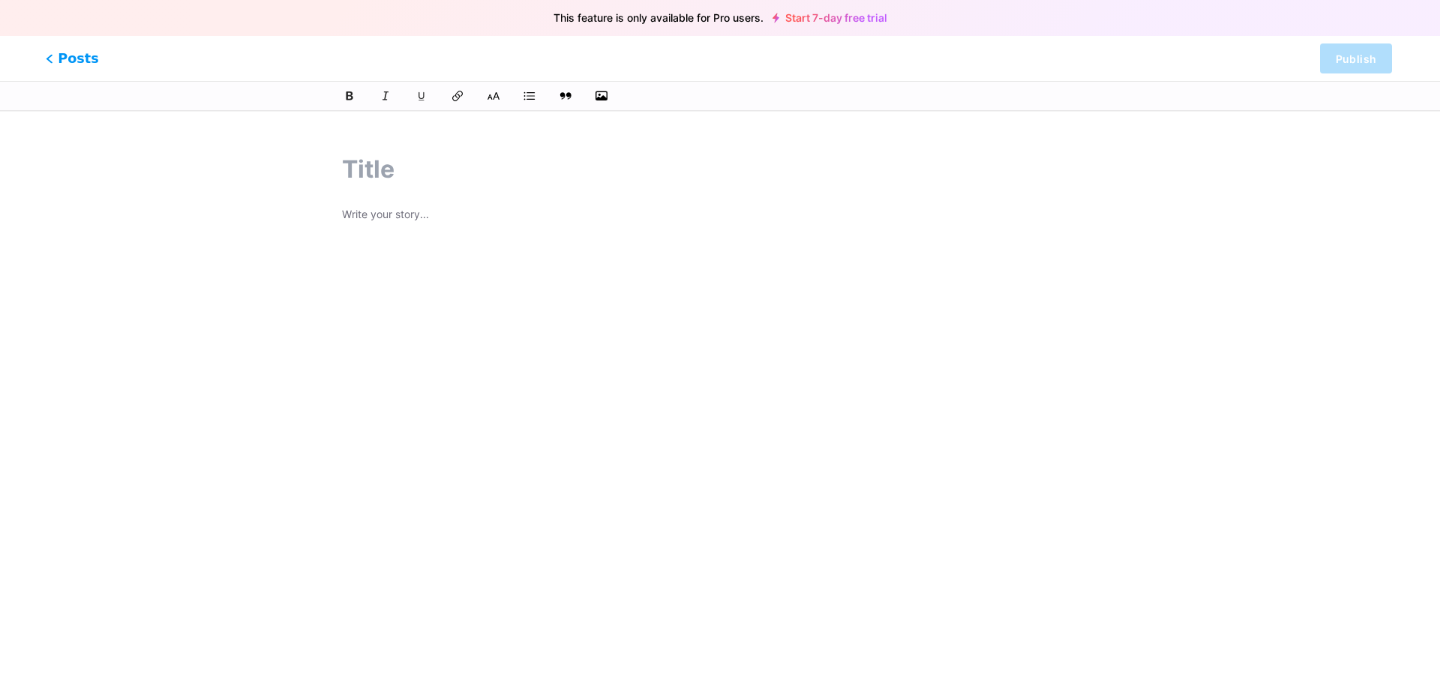
click at [65, 59] on span "Posts" at bounding box center [72, 59] width 53 height 20
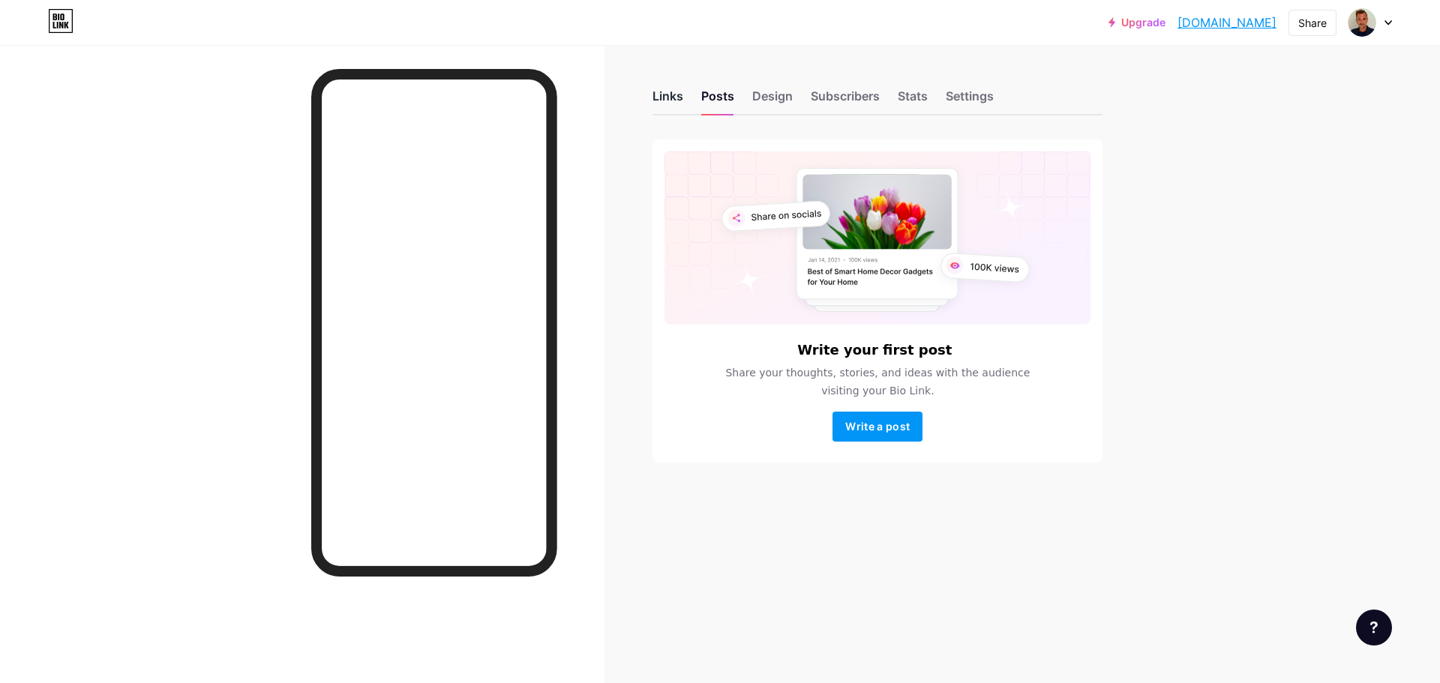
click at [662, 103] on div "Links" at bounding box center [668, 100] width 31 height 27
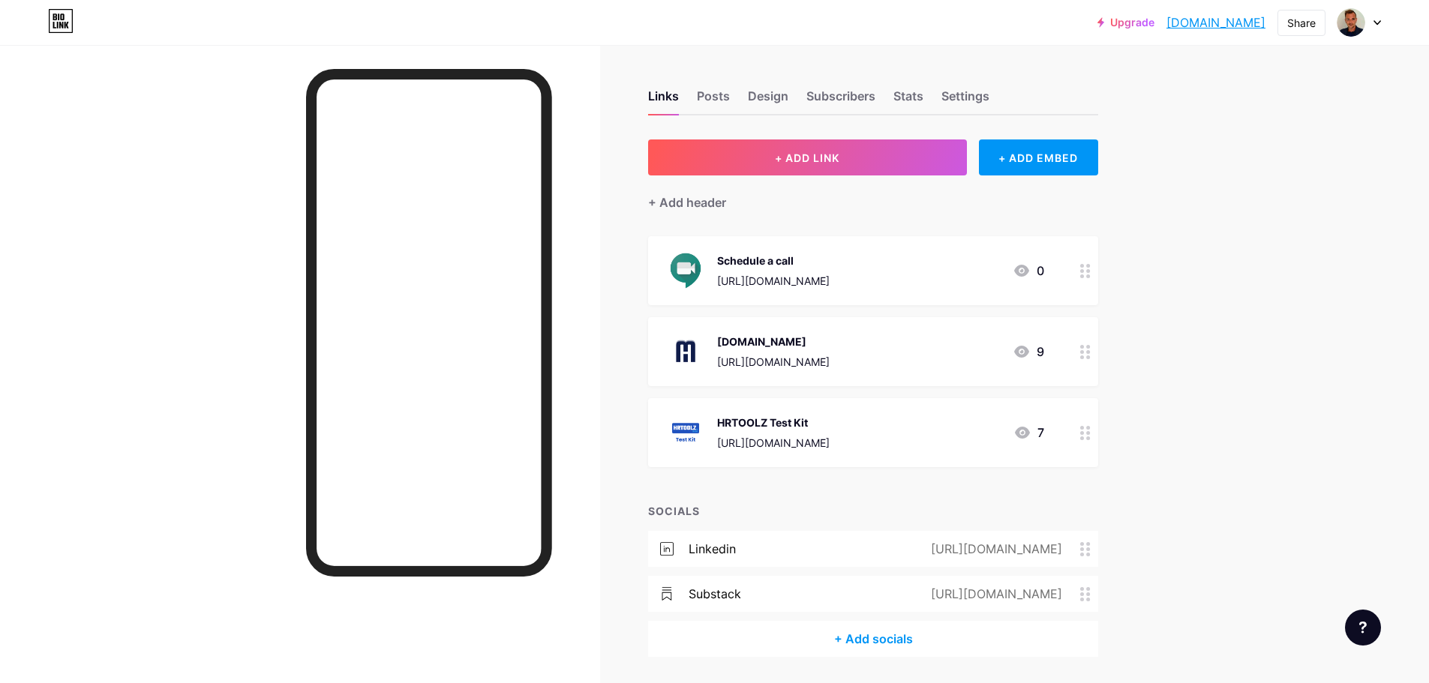
click at [830, 263] on div "Schedule a call" at bounding box center [773, 261] width 113 height 16
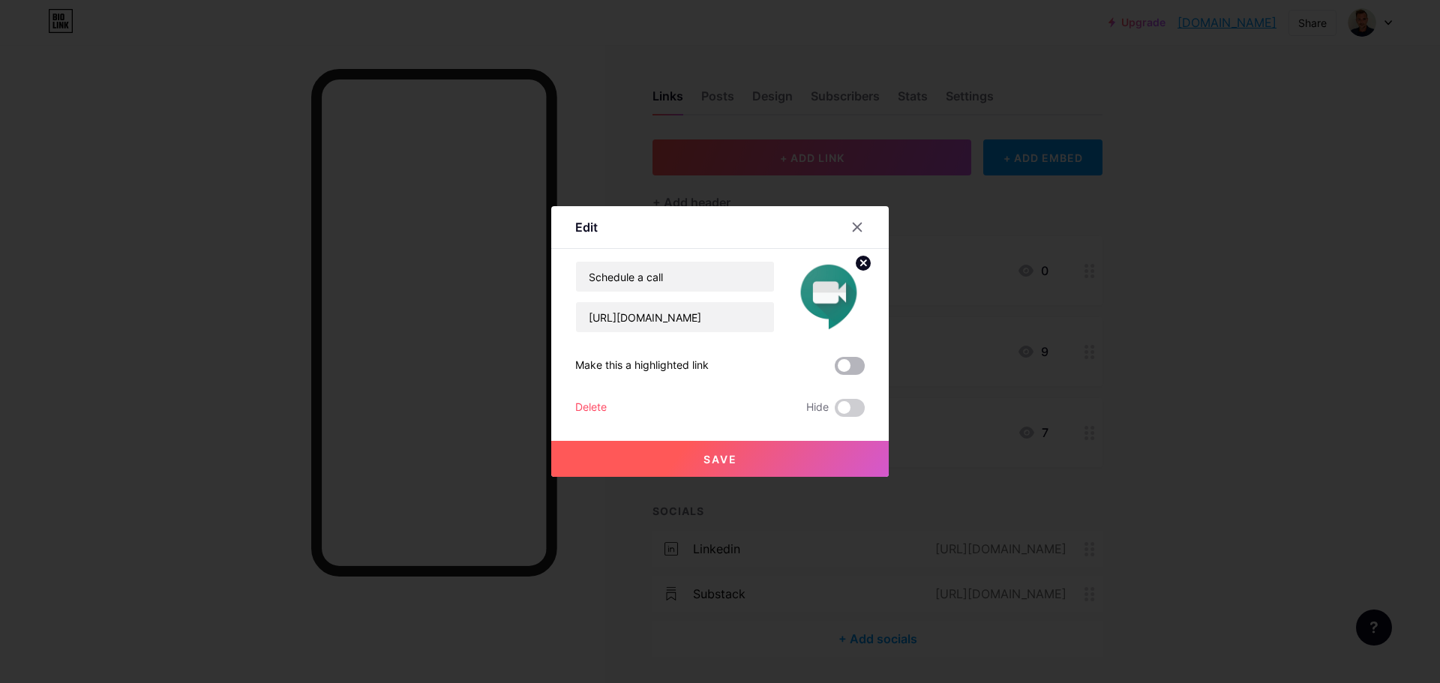
click at [859, 364] on span at bounding box center [850, 366] width 30 height 18
click at [835, 370] on input "checkbox" at bounding box center [835, 370] width 0 height 0
click at [859, 233] on icon at bounding box center [857, 227] width 12 height 12
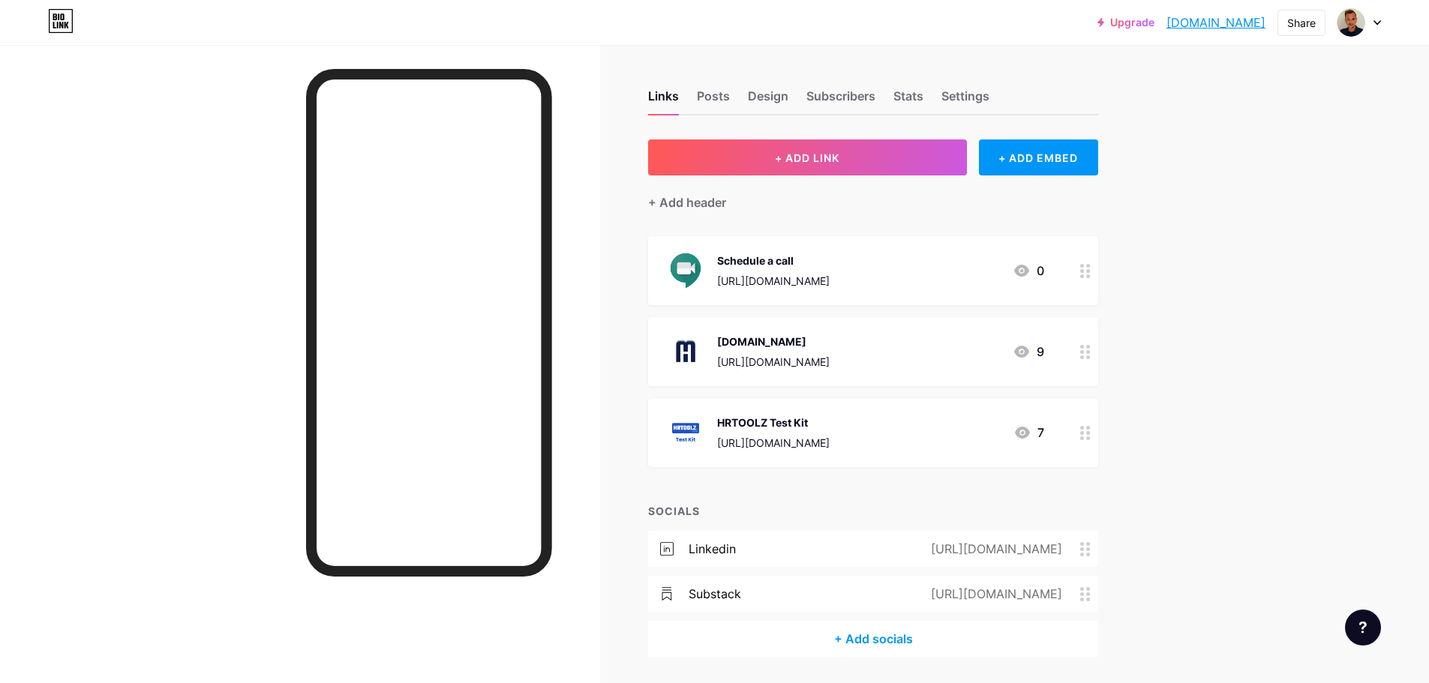
click at [1168, 26] on link "[DOMAIN_NAME]" at bounding box center [1215, 23] width 99 height 18
click at [830, 251] on div "Schedule a call [URL][DOMAIN_NAME]" at bounding box center [773, 270] width 113 height 39
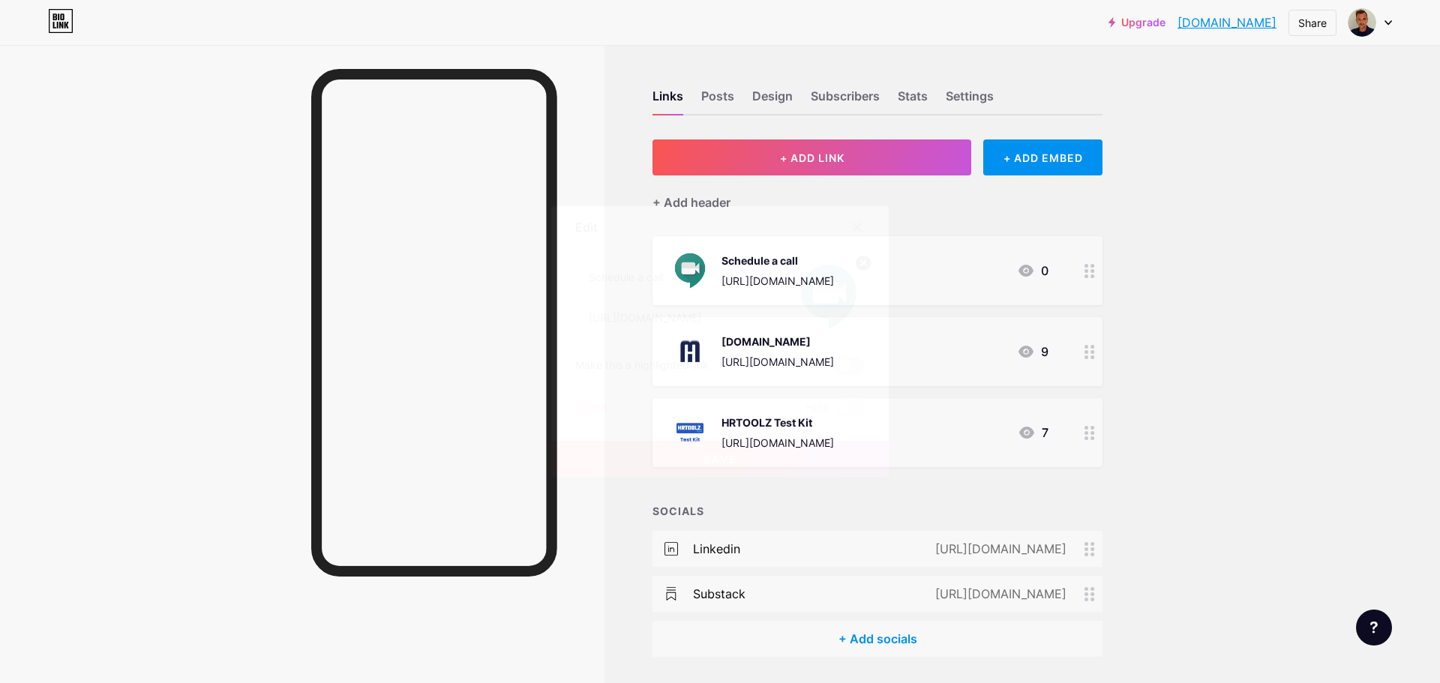
click at [860, 368] on span at bounding box center [850, 366] width 30 height 18
click at [835, 370] on input "checkbox" at bounding box center [835, 370] width 0 height 0
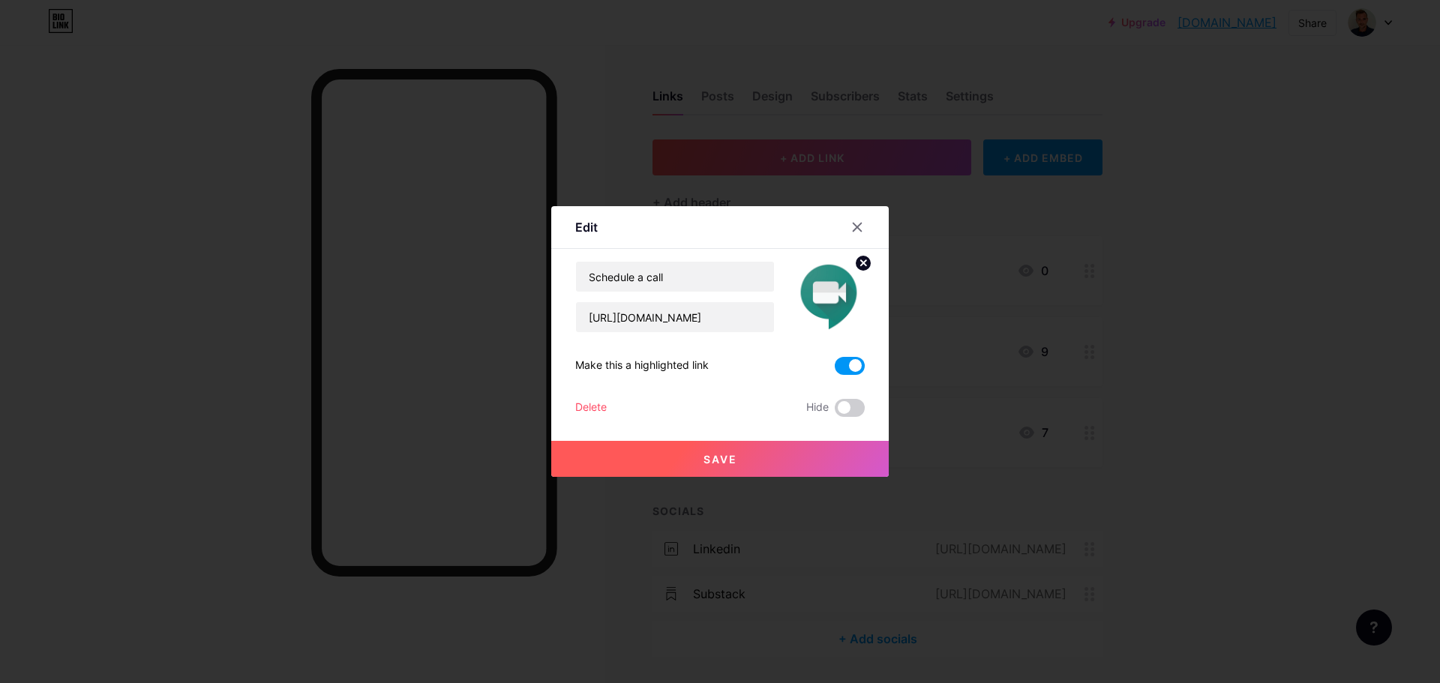
click at [740, 457] on button "Save" at bounding box center [720, 459] width 338 height 36
